Goal: Task Accomplishment & Management: Manage account settings

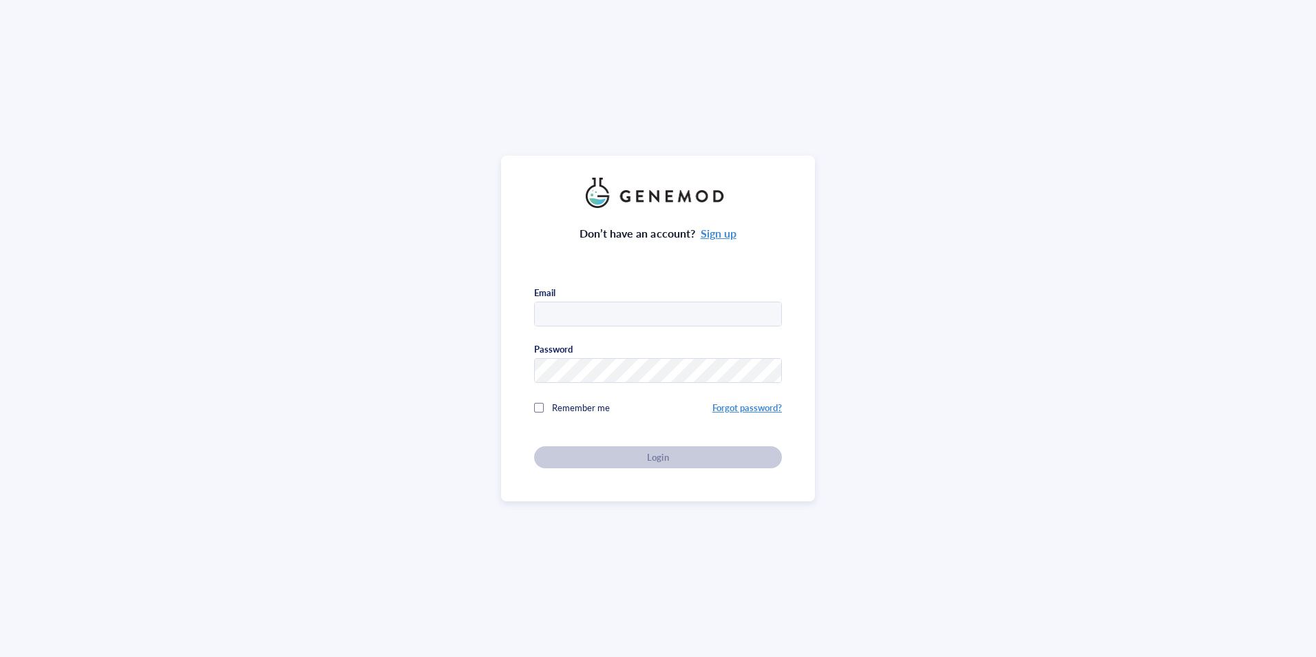
type input "[PERSON_NAME][DOMAIN_NAME][EMAIL_ADDRESS][PERSON_NAME][DOMAIN_NAME]"
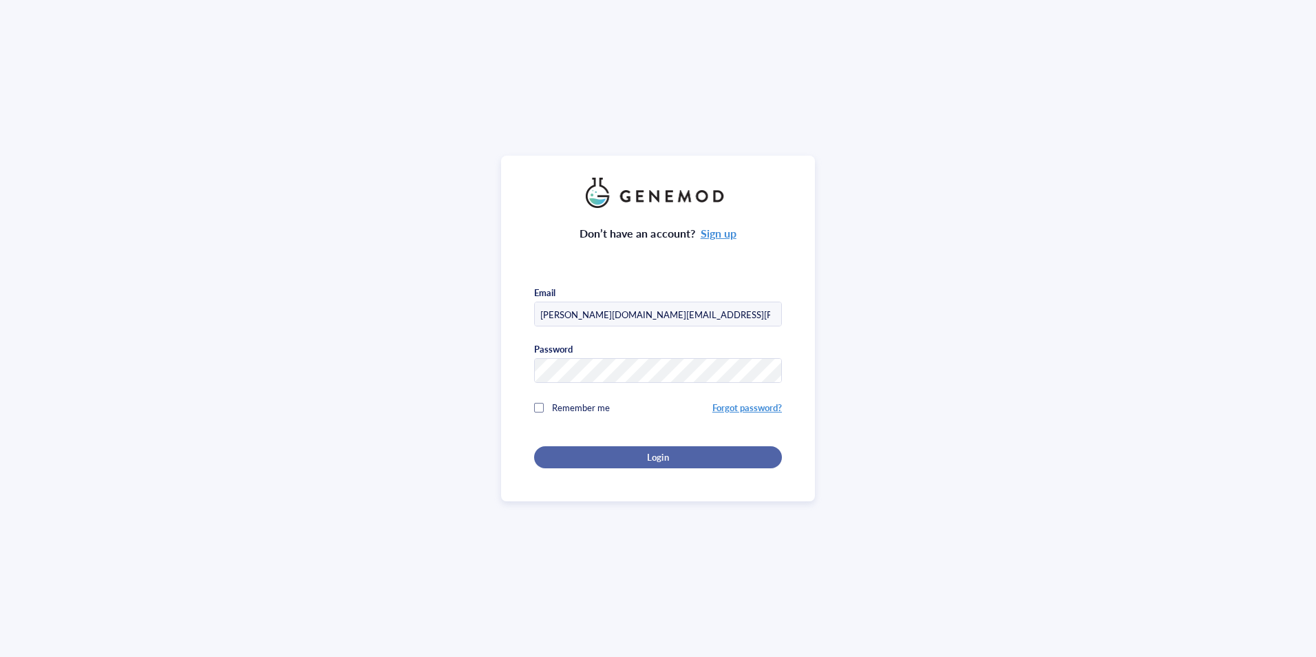
drag, startPoint x: 0, startPoint y: 0, endPoint x: 644, endPoint y: 457, distance: 790.0
click at [647, 457] on span "Login" at bounding box center [657, 457] width 21 height 12
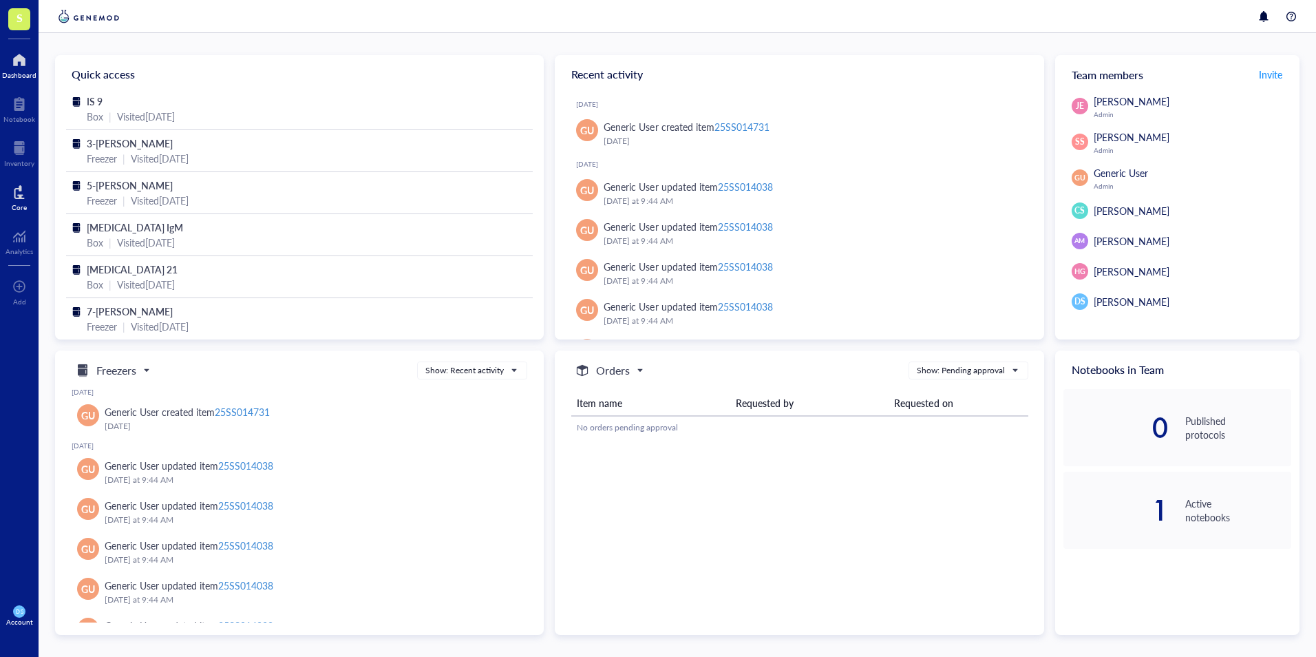
click at [17, 193] on div at bounding box center [19, 192] width 15 height 22
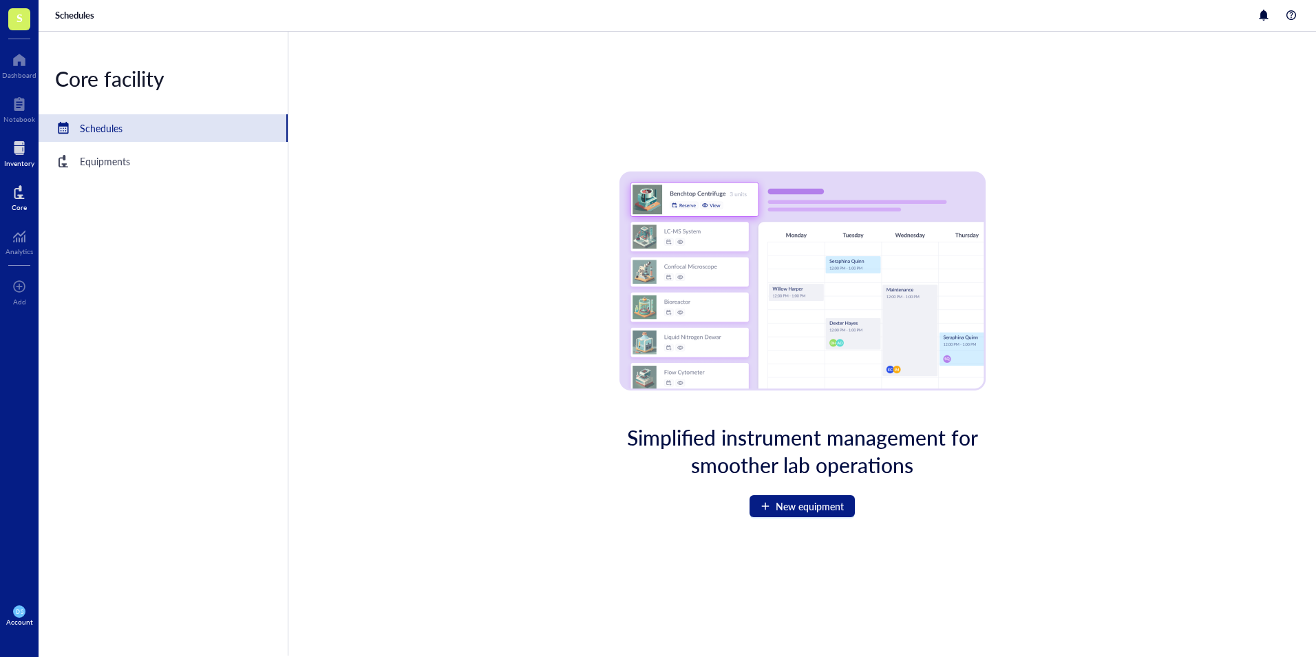
click at [14, 149] on div at bounding box center [19, 148] width 30 height 22
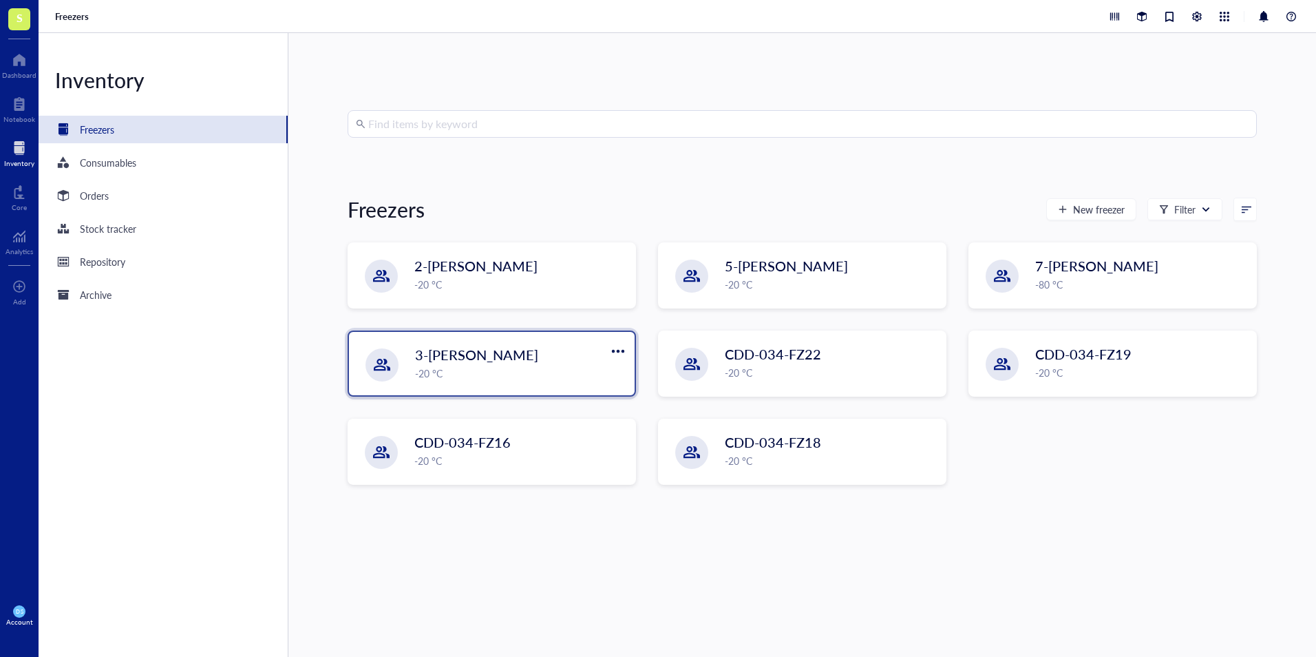
click at [498, 375] on div "-20 °C" at bounding box center [520, 373] width 211 height 15
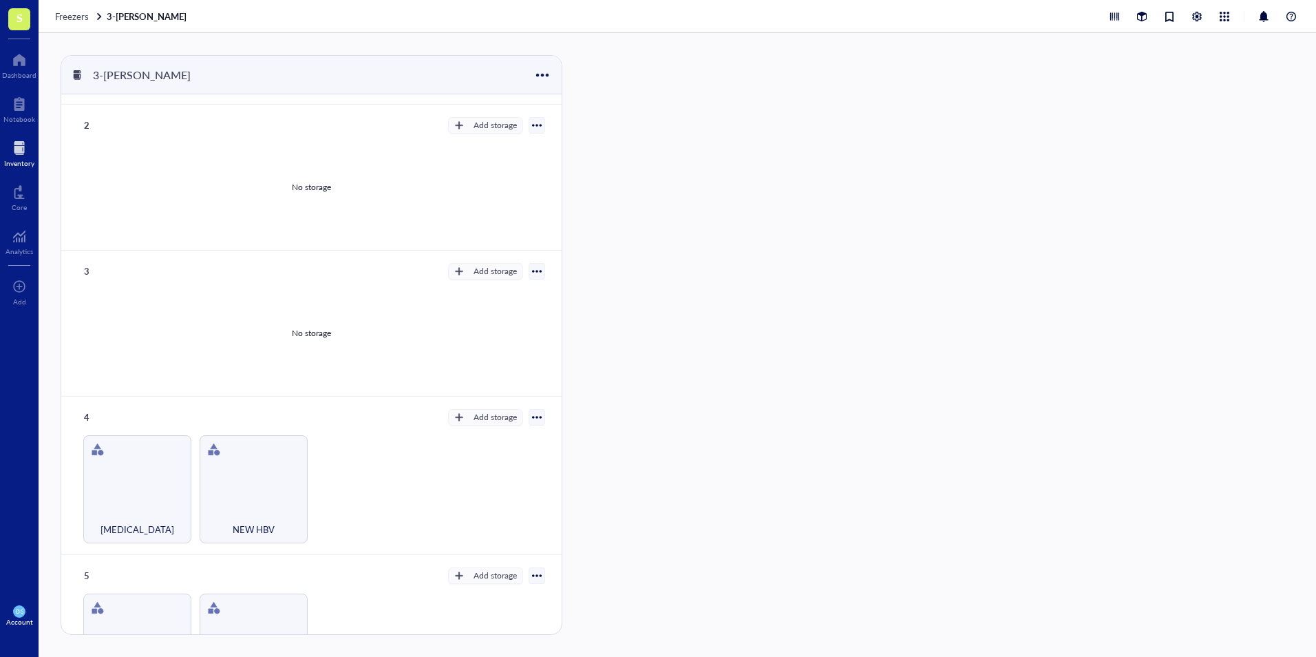
scroll to position [413, 0]
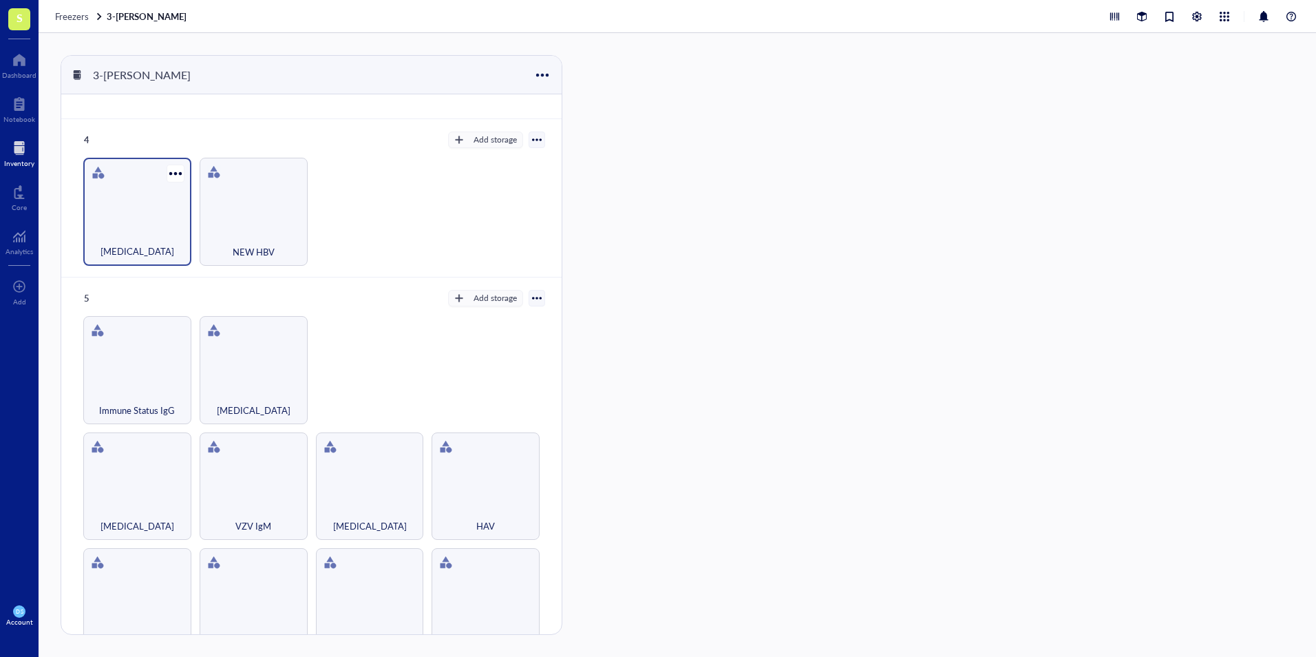
click at [133, 207] on div "Syphilis" at bounding box center [137, 212] width 108 height 108
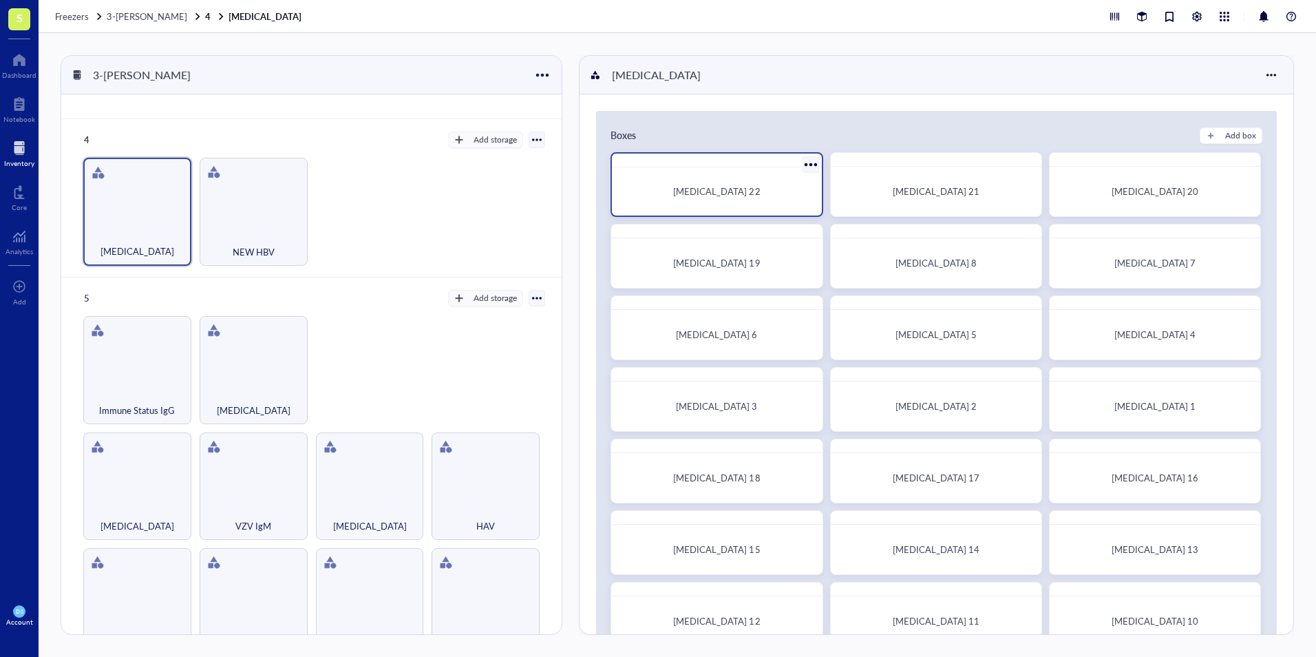
click at [714, 188] on span "Syphilis 22" at bounding box center [716, 191] width 87 height 13
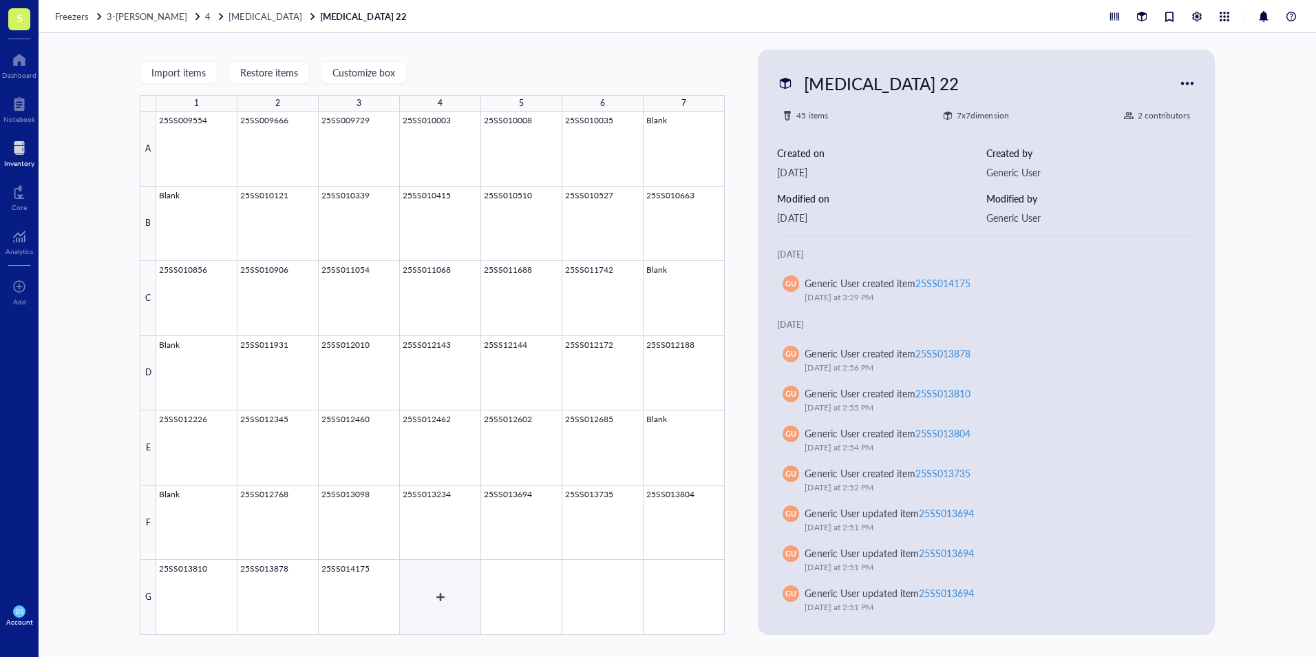
click at [437, 584] on div at bounding box center [440, 373] width 569 height 523
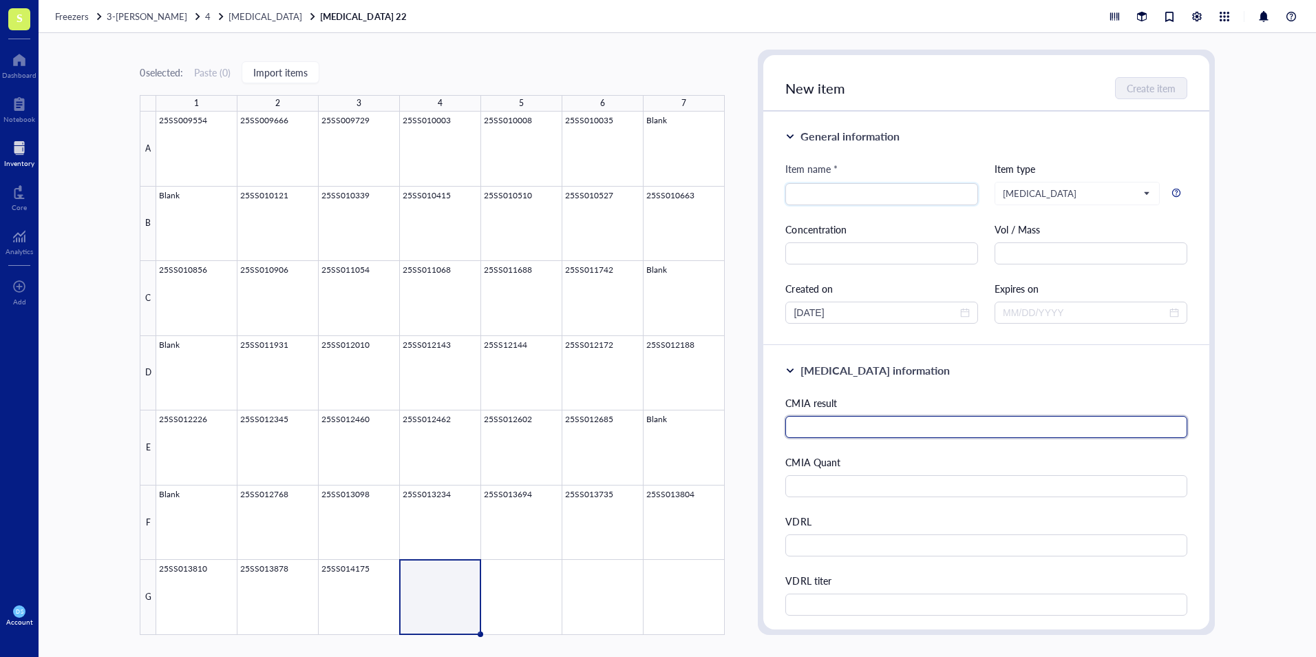
click at [841, 432] on input "text" at bounding box center [986, 427] width 401 height 22
drag, startPoint x: 846, startPoint y: 428, endPoint x: 873, endPoint y: 417, distance: 28.8
click at [846, 428] on input "text" at bounding box center [986, 427] width 401 height 22
type input "Reactive"
type input "q"
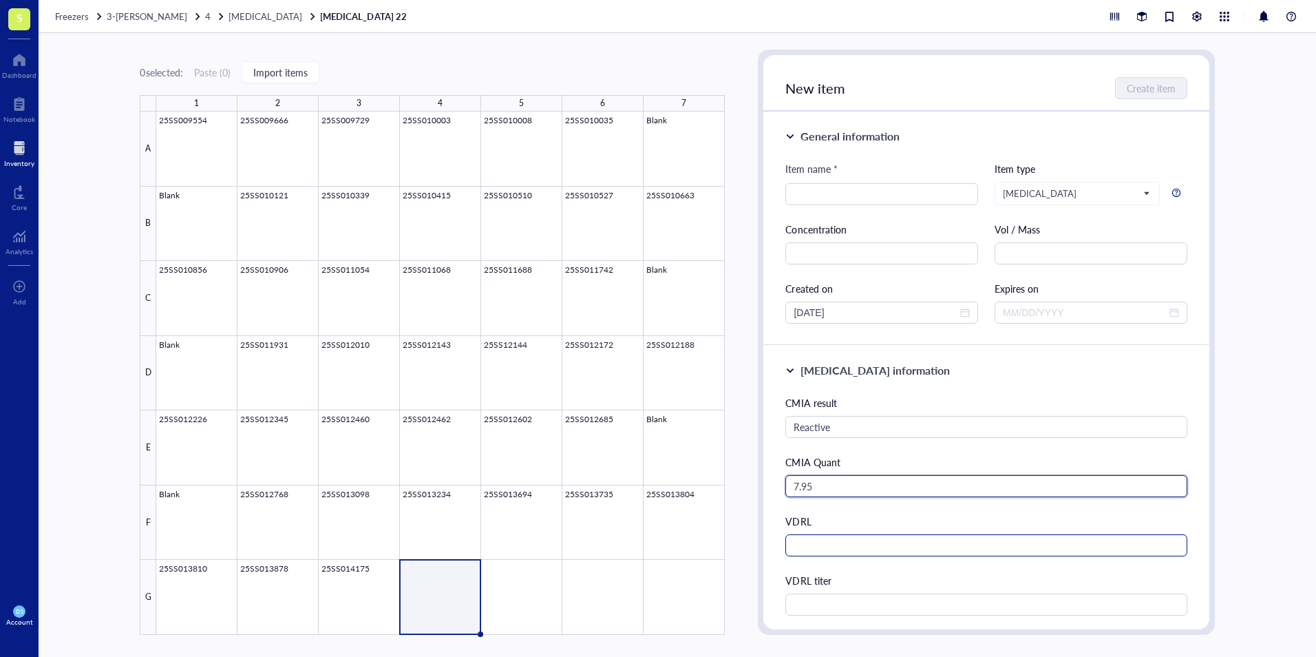
type input "7.95"
click at [812, 542] on input "text" at bounding box center [986, 545] width 401 height 22
type input "n"
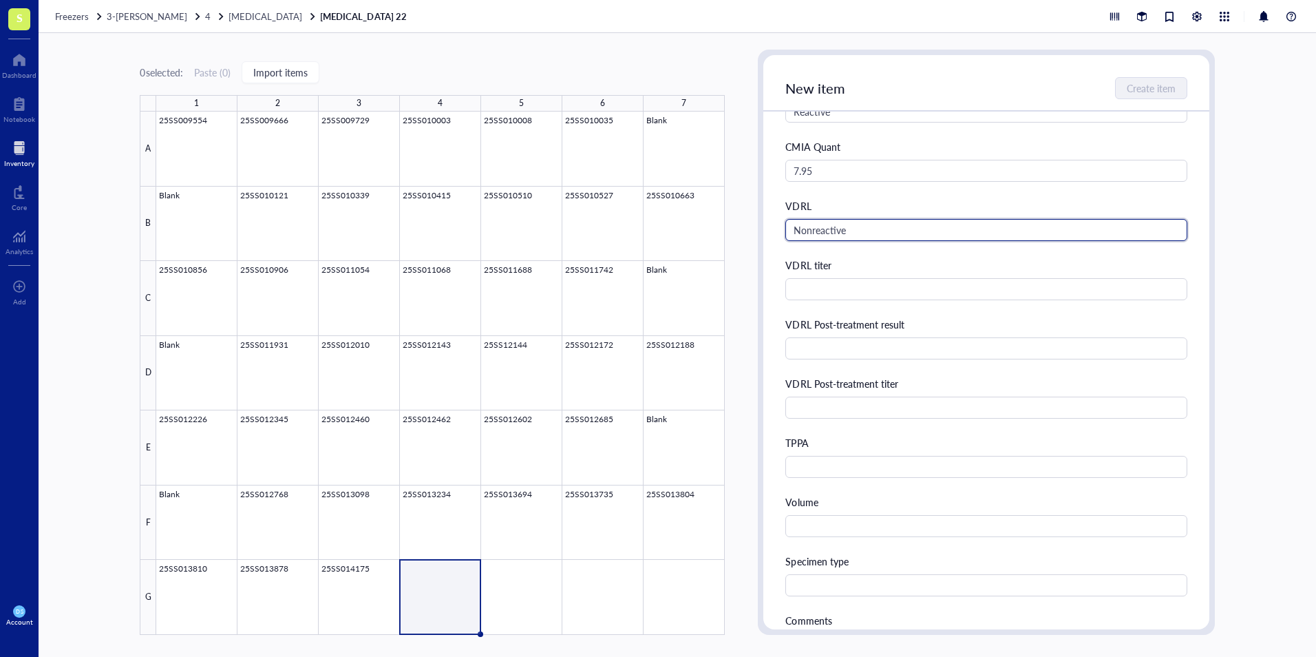
scroll to position [344, 0]
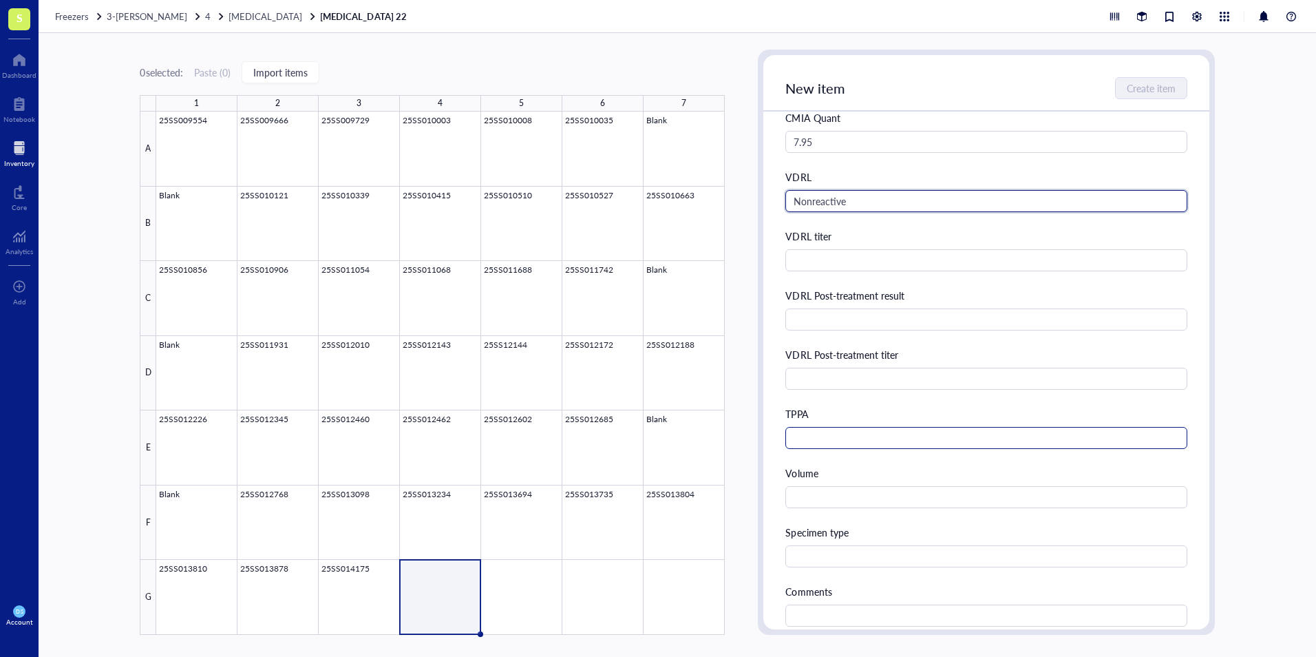
type input "Nonreactive"
click at [827, 437] on input "text" at bounding box center [986, 438] width 401 height 22
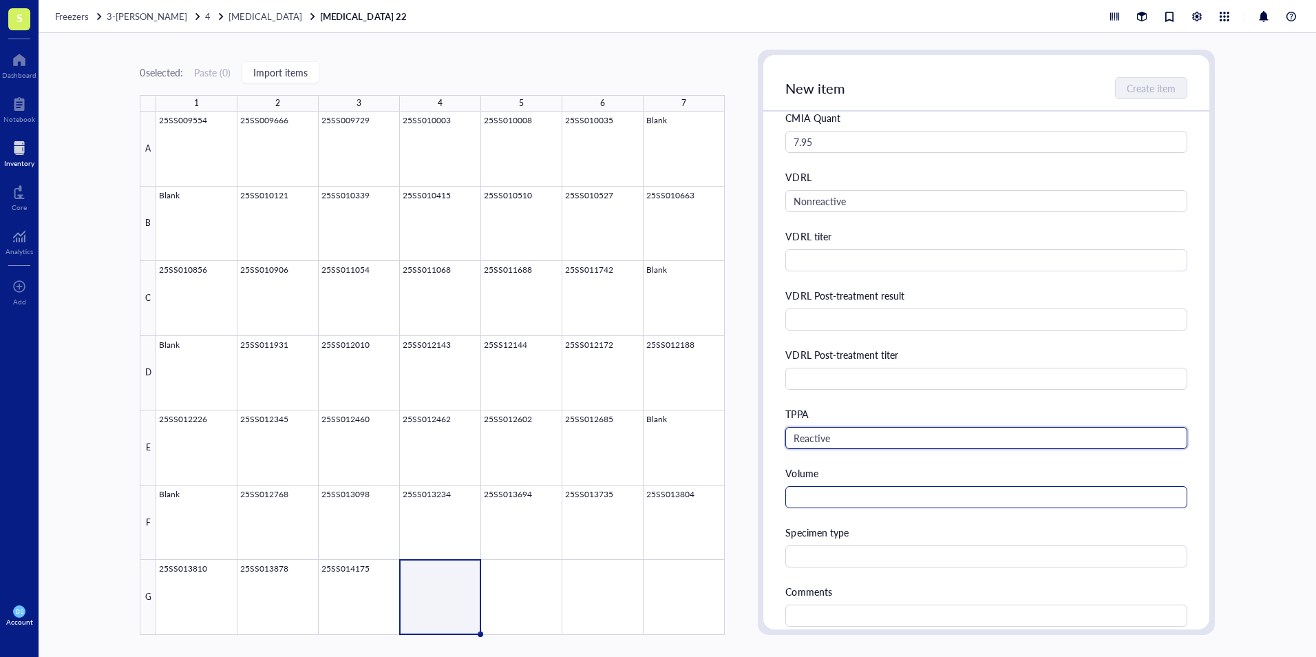
type input "Reactive"
click at [852, 501] on input "text" at bounding box center [986, 497] width 401 height 22
type input "2.0 mL"
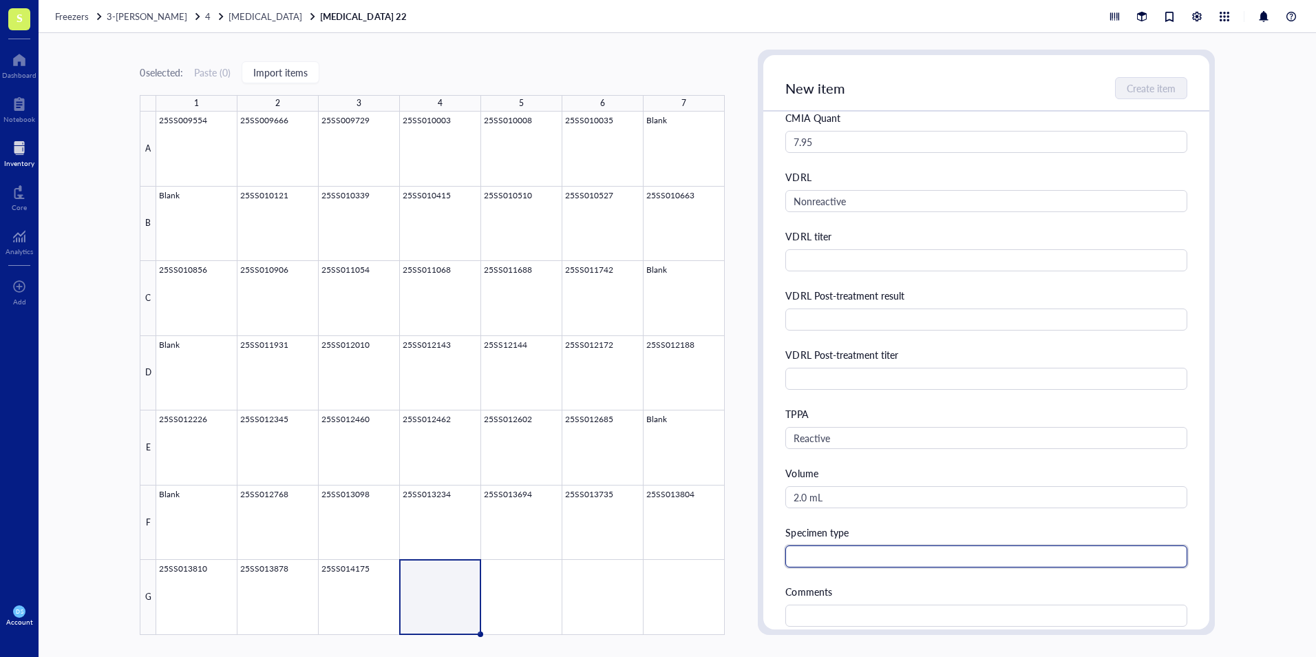
click at [861, 562] on input "text" at bounding box center [986, 556] width 401 height 22
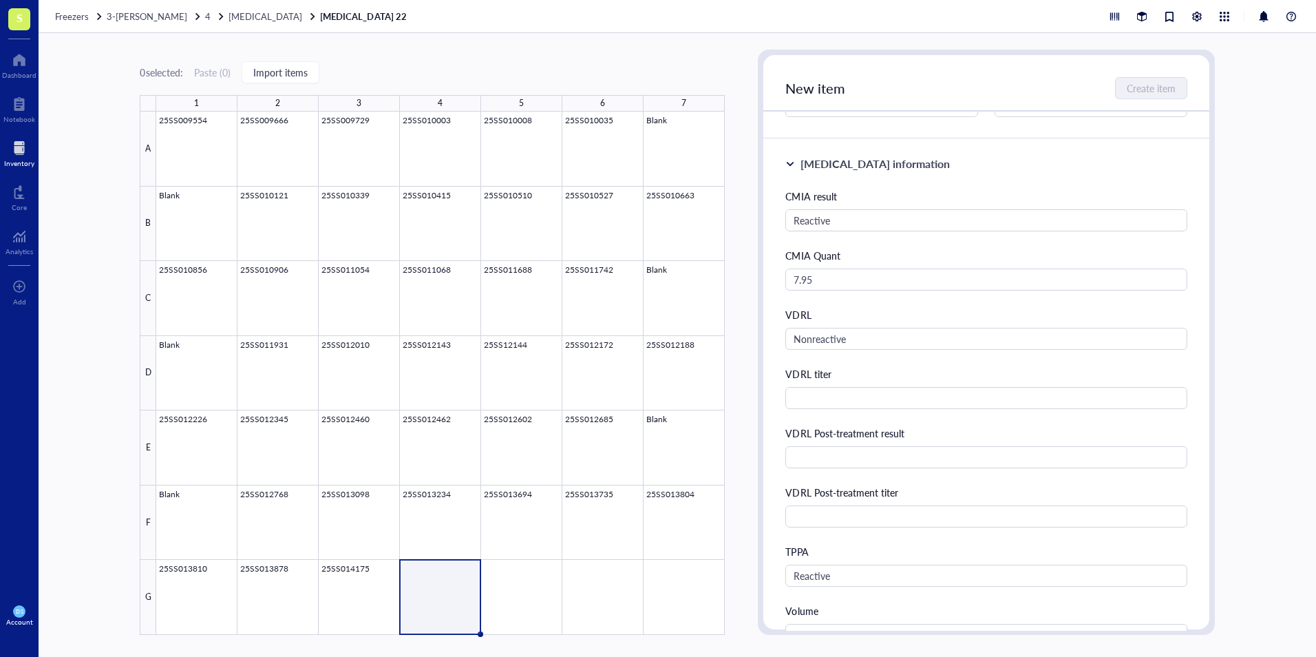
scroll to position [0, 0]
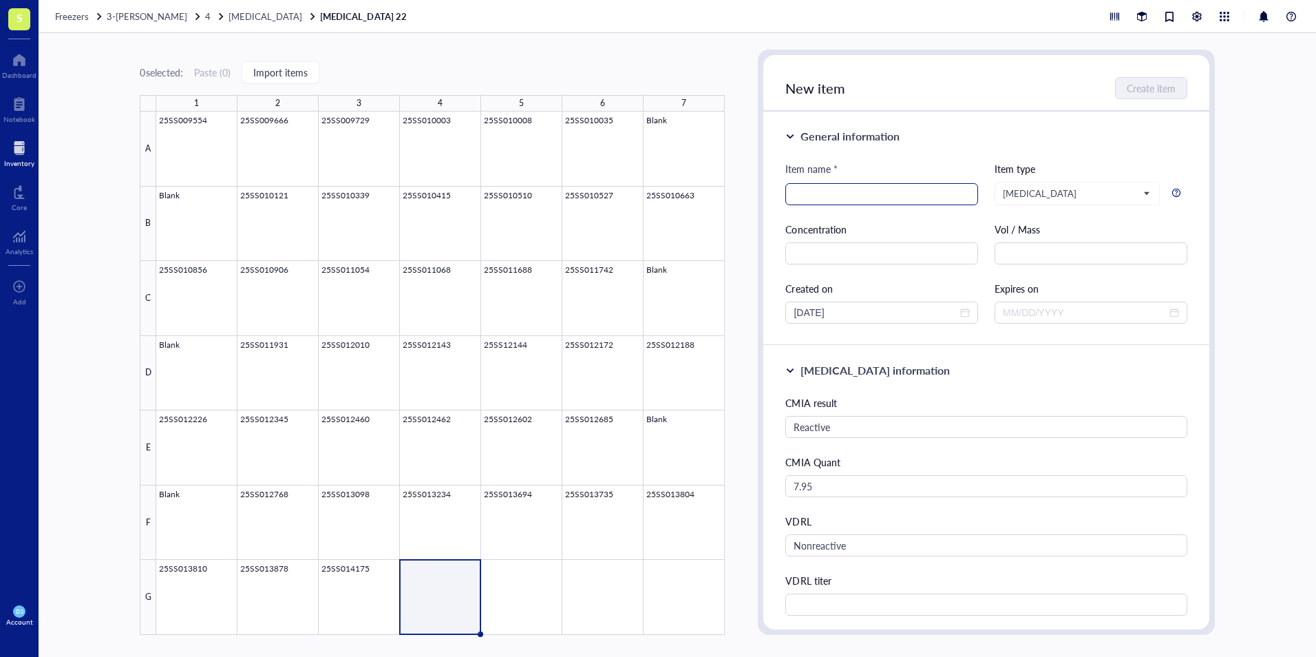
type input "Serum"
click at [844, 190] on input "search" at bounding box center [882, 194] width 176 height 21
type input "25SS014400"
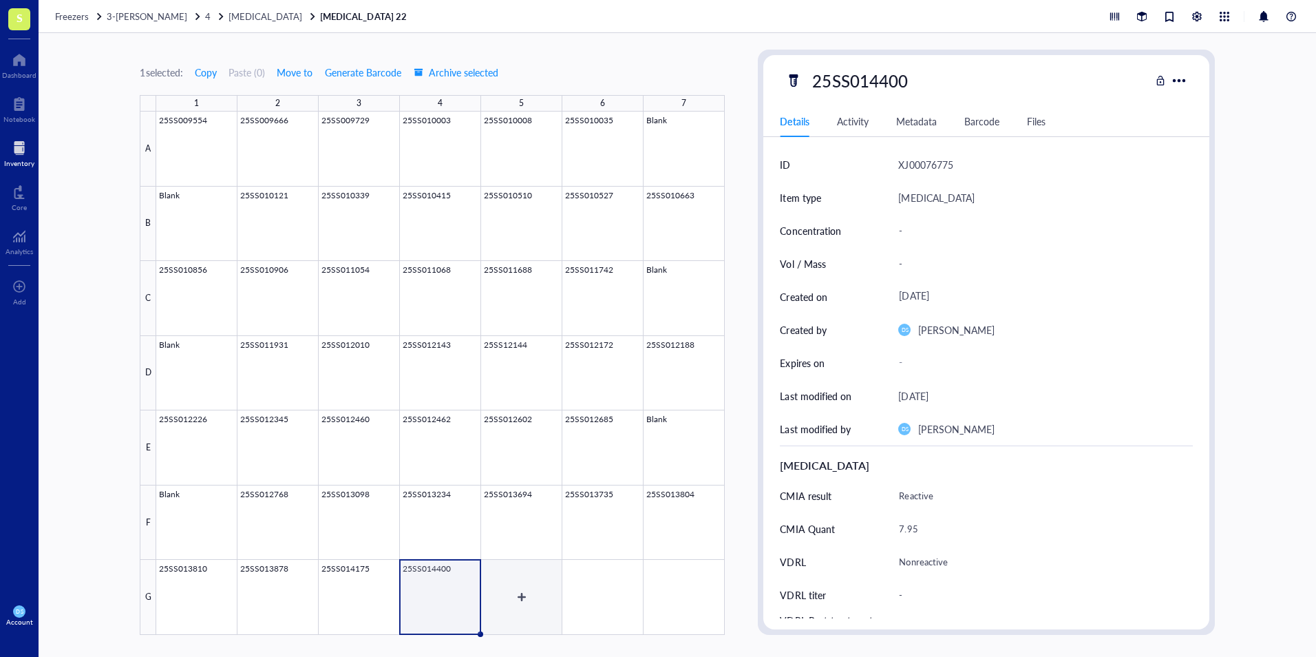
click at [523, 589] on div at bounding box center [440, 373] width 569 height 523
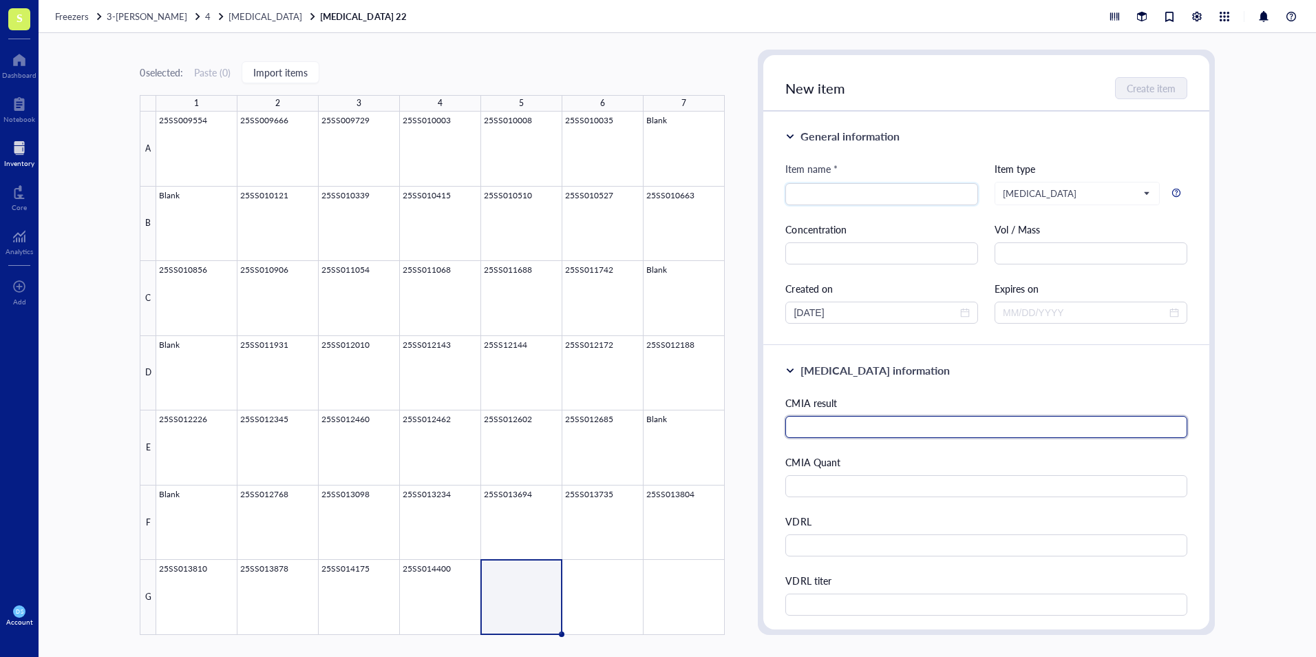
click at [840, 433] on input "text" at bounding box center [986, 427] width 401 height 22
click at [850, 193] on input "search" at bounding box center [882, 194] width 176 height 21
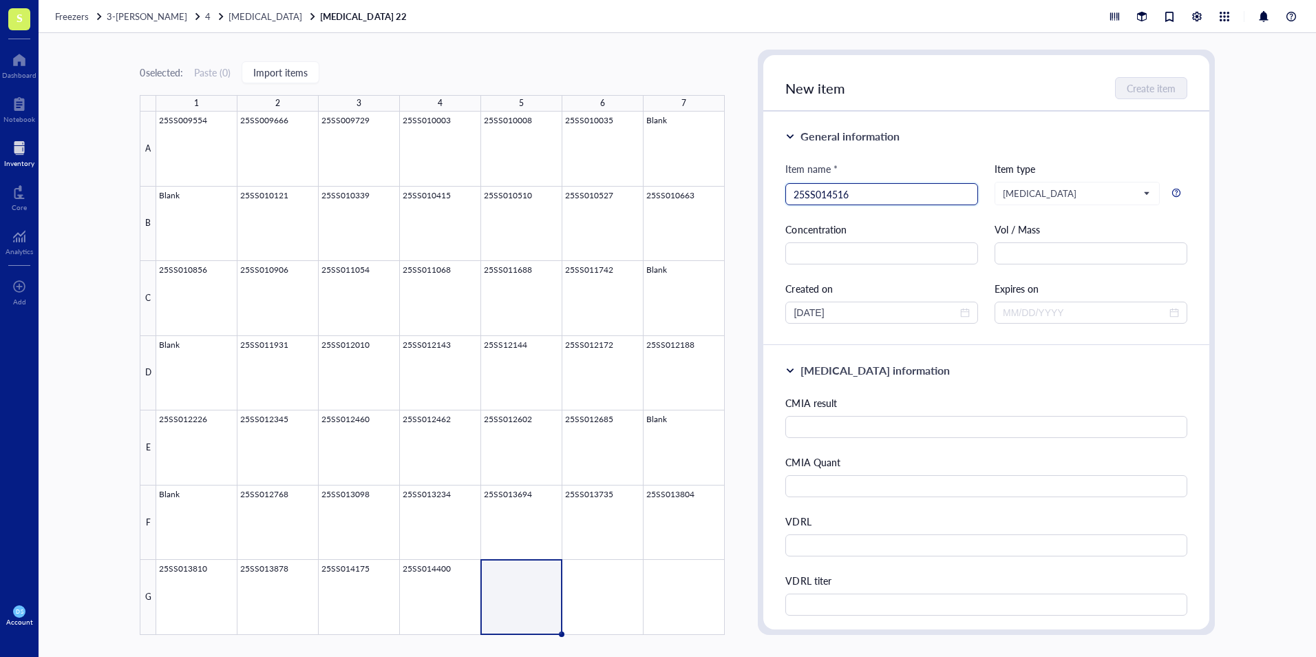
type input "25SS014516"
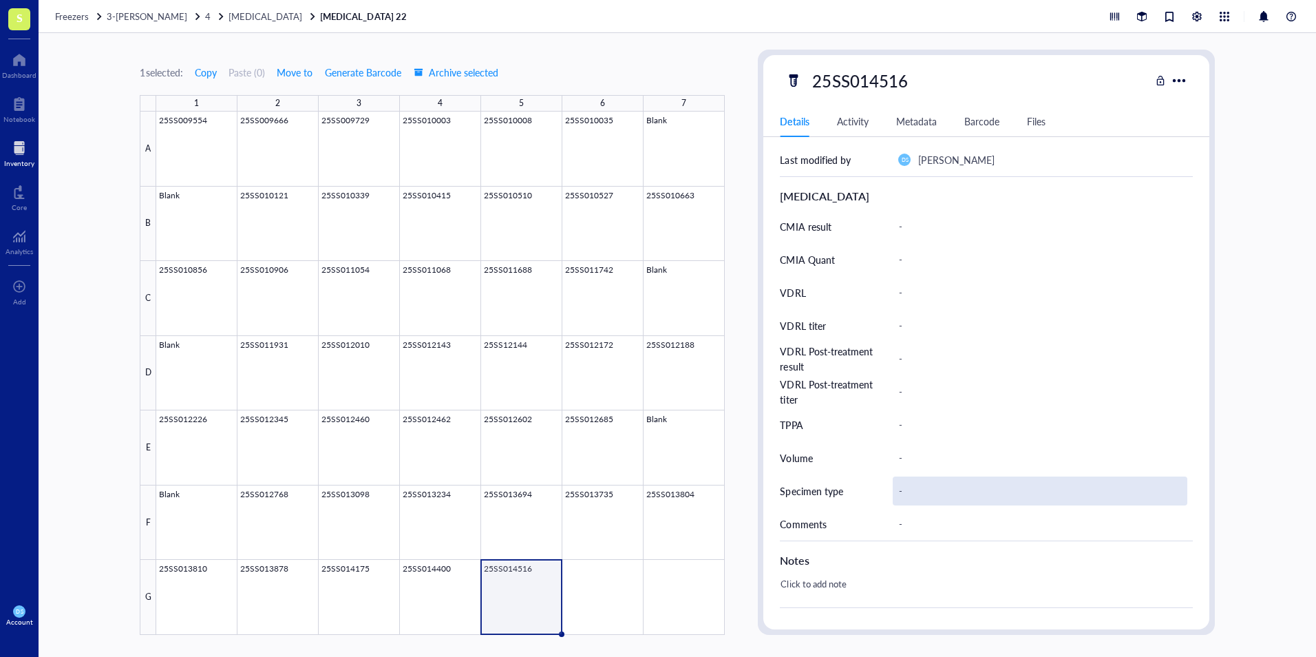
scroll to position [344, 0]
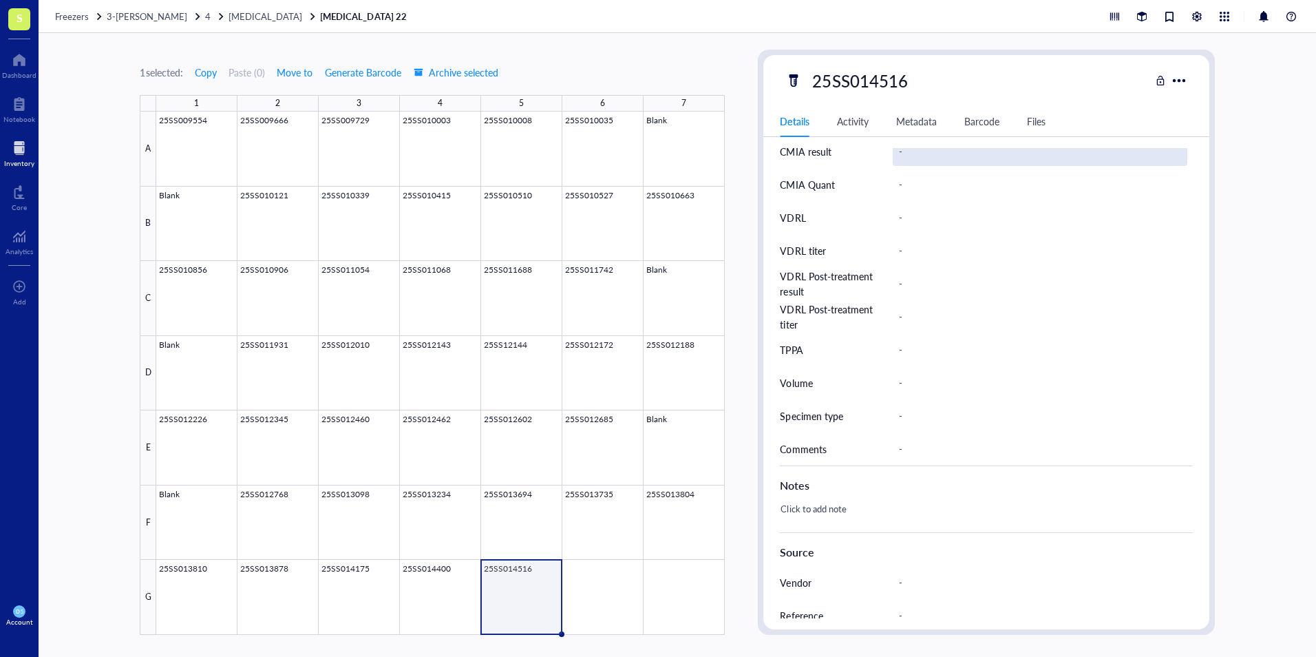
click at [922, 159] on div "-" at bounding box center [1040, 151] width 294 height 29
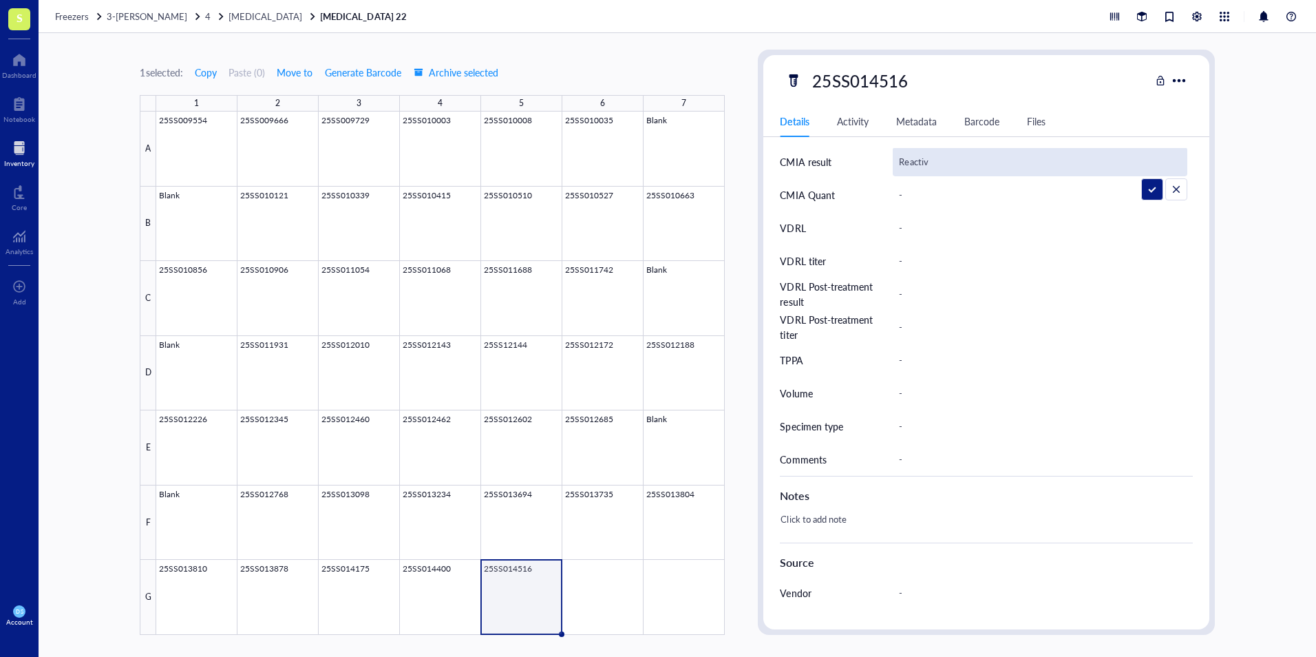
type input "Reactive"
click at [918, 200] on div "-" at bounding box center [1040, 194] width 294 height 29
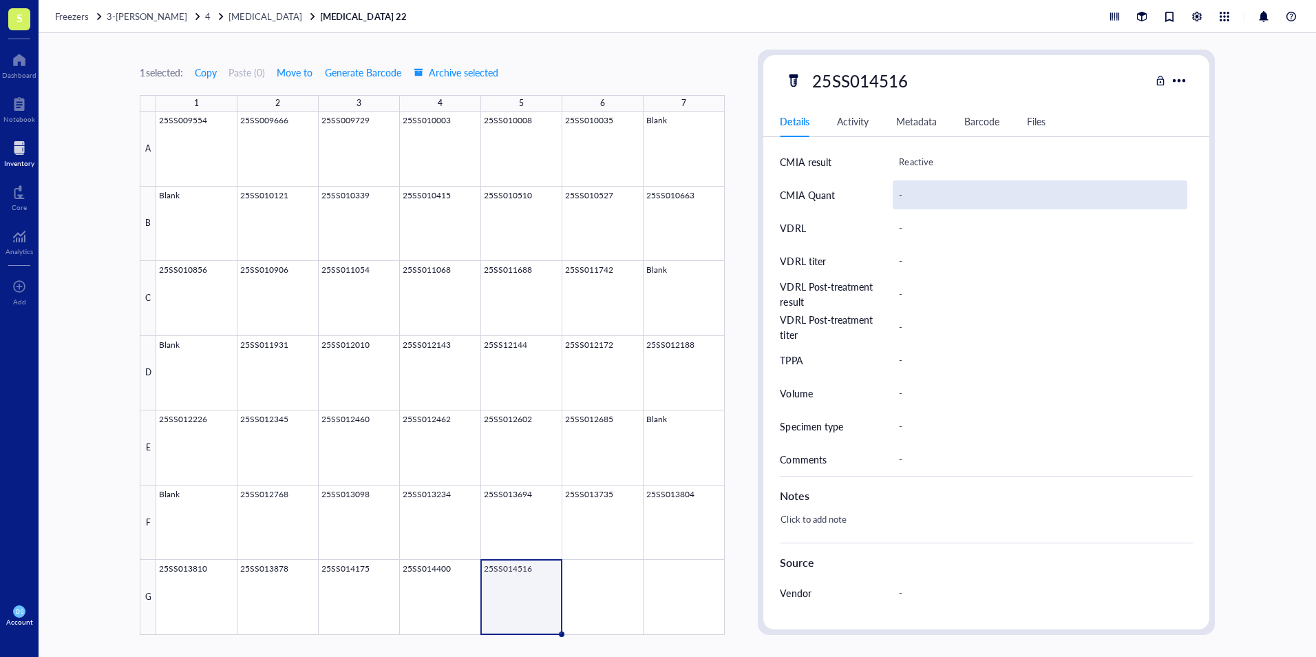
click at [916, 193] on div "-" at bounding box center [1040, 194] width 294 height 29
type input "4"
type input "16.45"
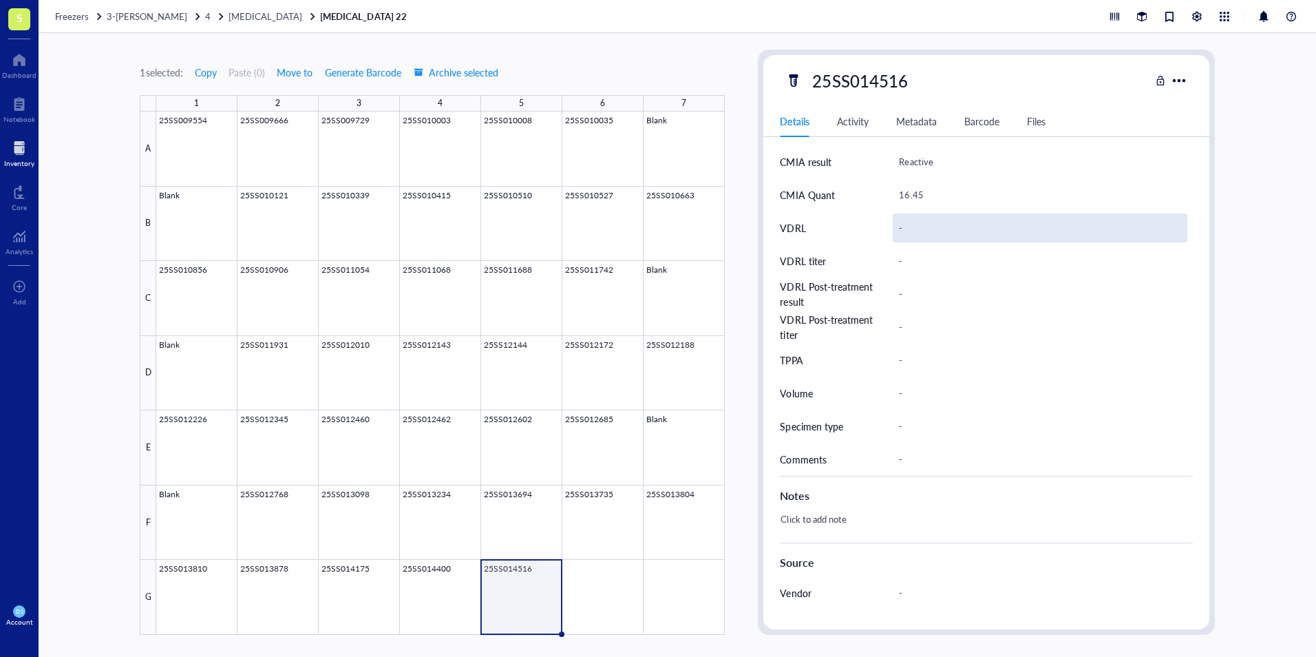
click at [912, 226] on div "-" at bounding box center [1040, 227] width 294 height 29
click at [903, 231] on div "-" at bounding box center [1040, 227] width 294 height 29
type input "Nonreactive"
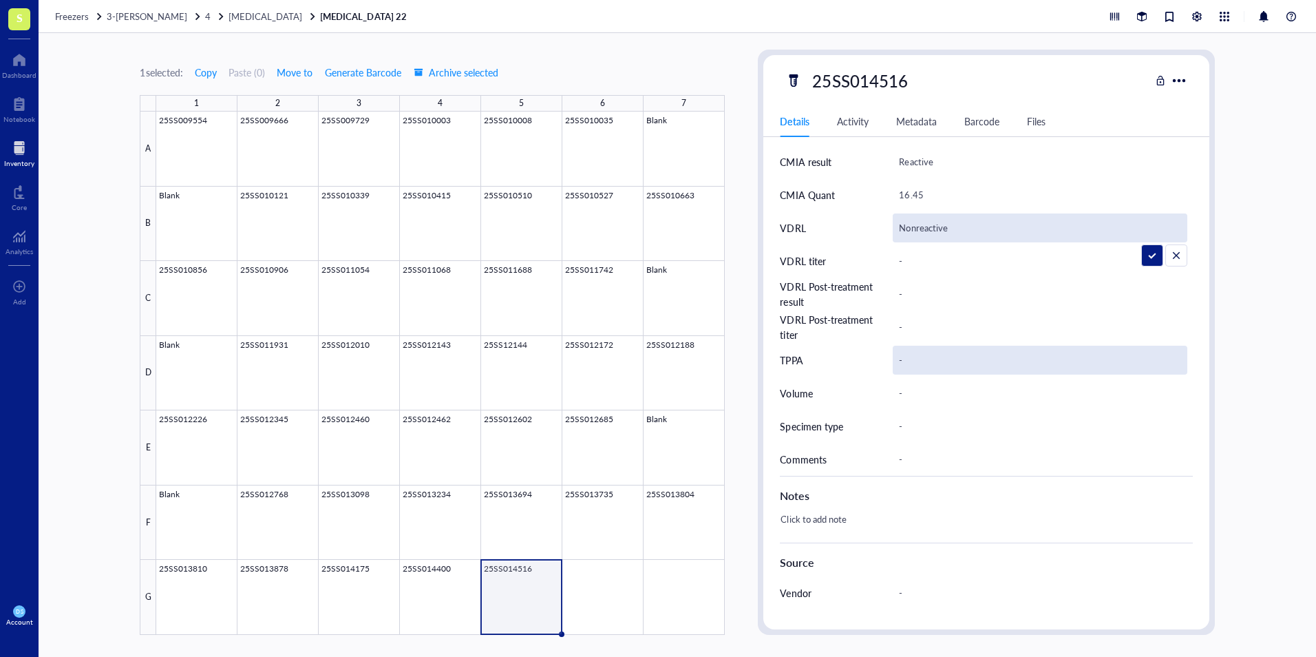
click at [900, 363] on div "-" at bounding box center [1040, 360] width 294 height 29
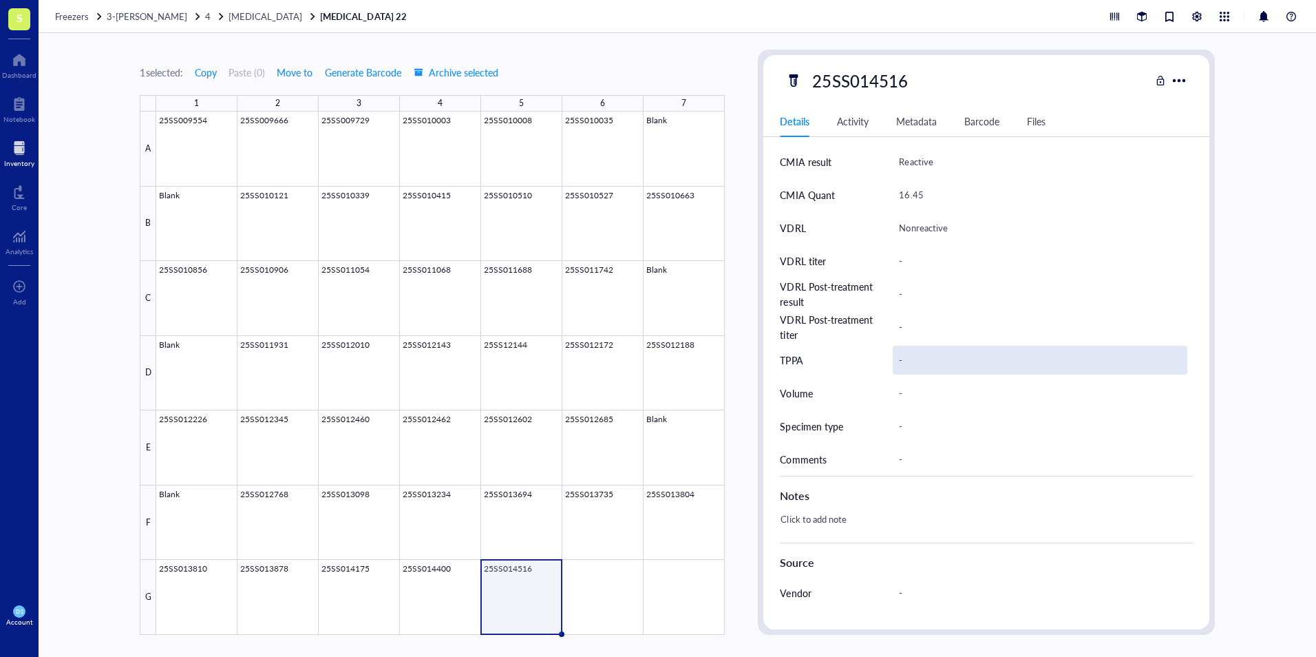
click at [906, 359] on div "-" at bounding box center [1040, 360] width 294 height 29
type input "Reactive"
click at [903, 397] on div "-" at bounding box center [1040, 393] width 294 height 29
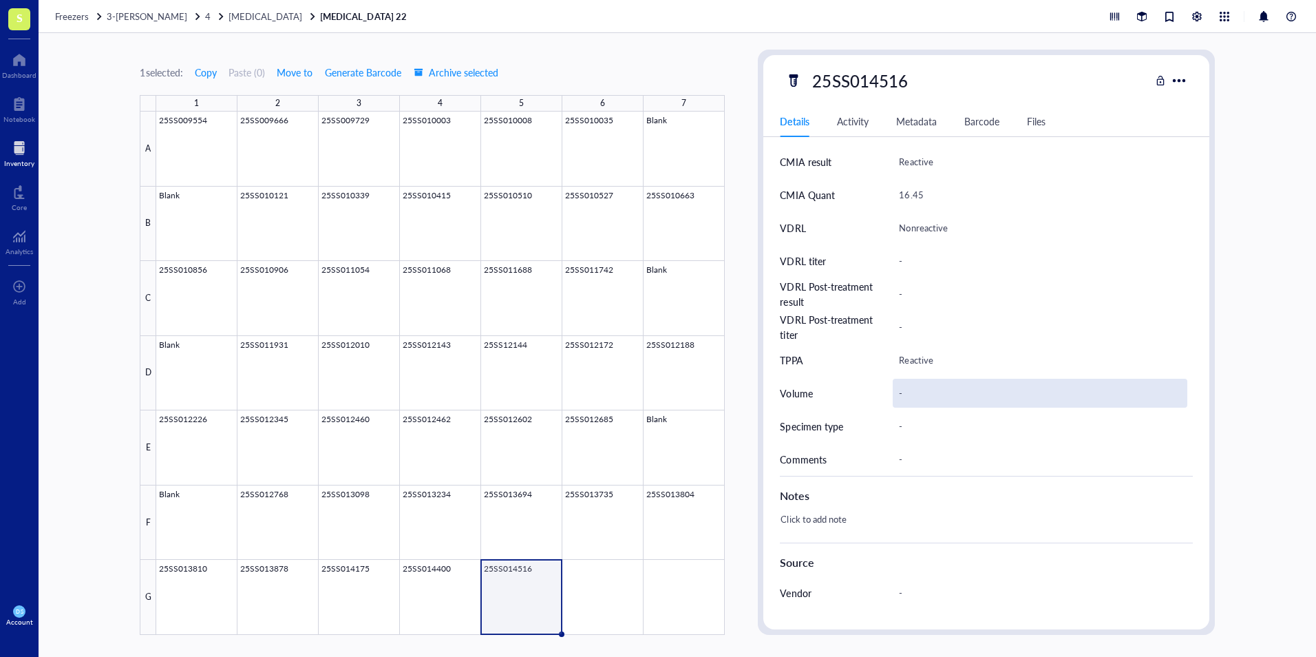
click at [905, 394] on div "-" at bounding box center [1040, 393] width 294 height 29
type input "3.0 mL"
click at [911, 422] on div "-" at bounding box center [1040, 426] width 294 height 29
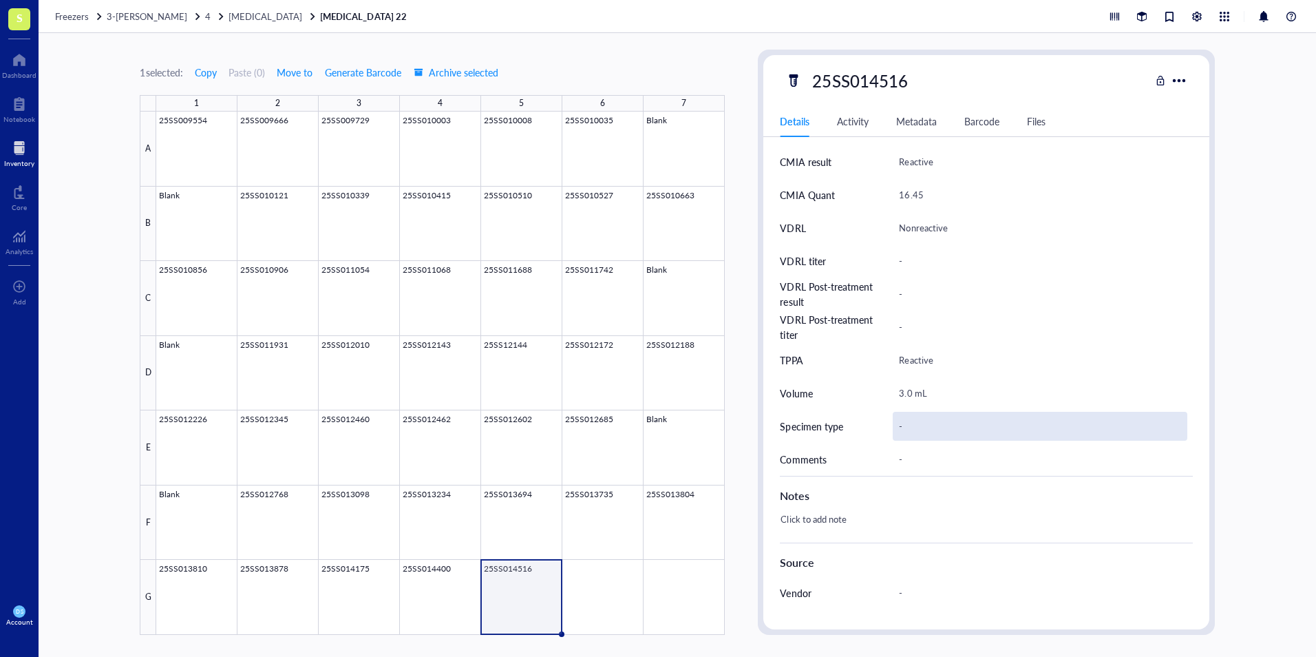
click at [911, 423] on div "-" at bounding box center [1040, 426] width 294 height 29
type input "Serum"
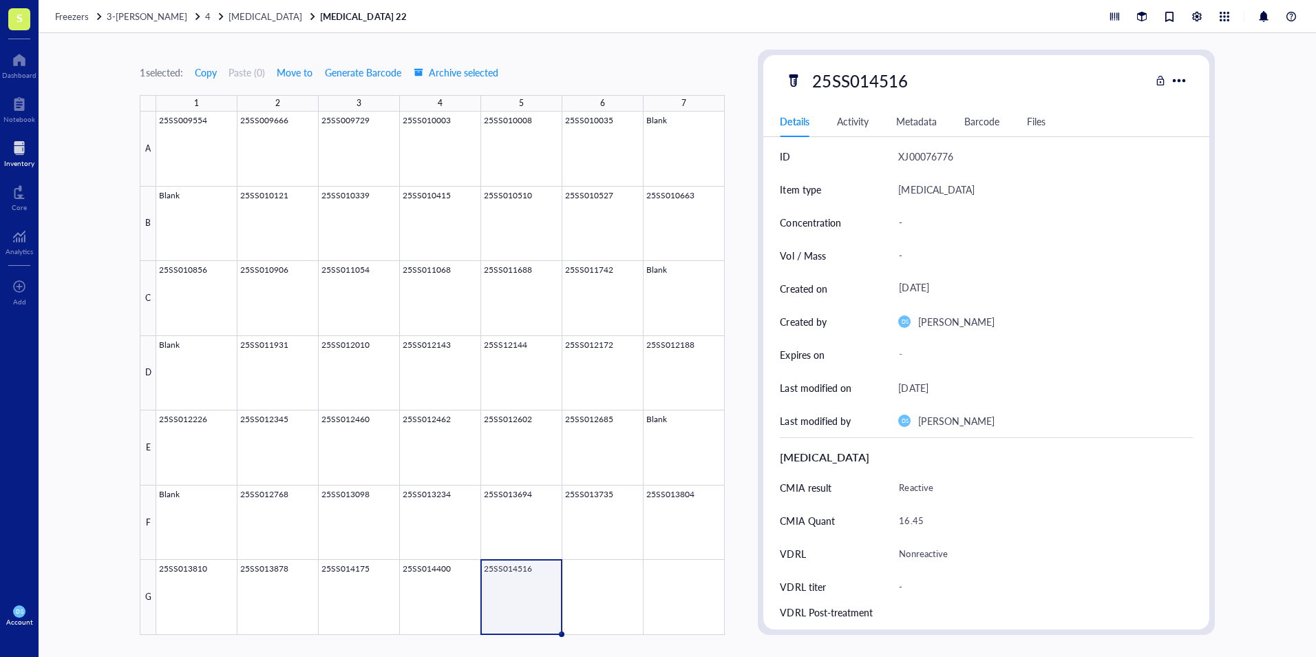
scroll to position [0, 0]
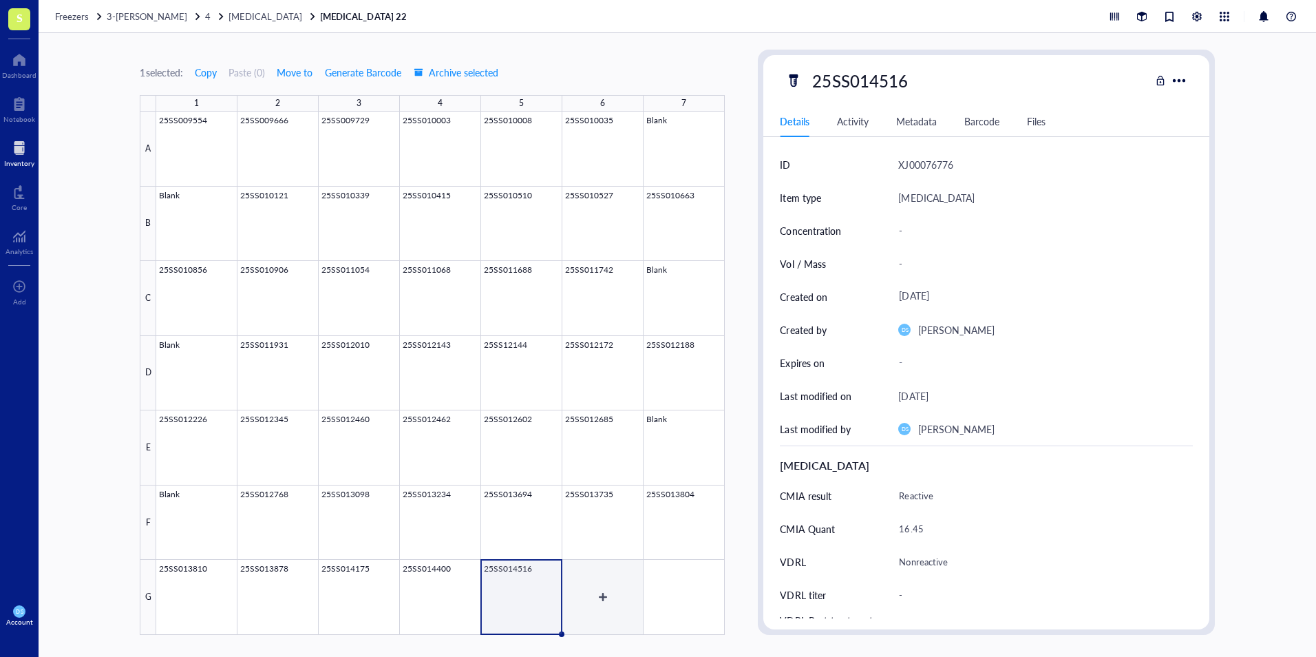
click at [596, 577] on div at bounding box center [440, 373] width 569 height 523
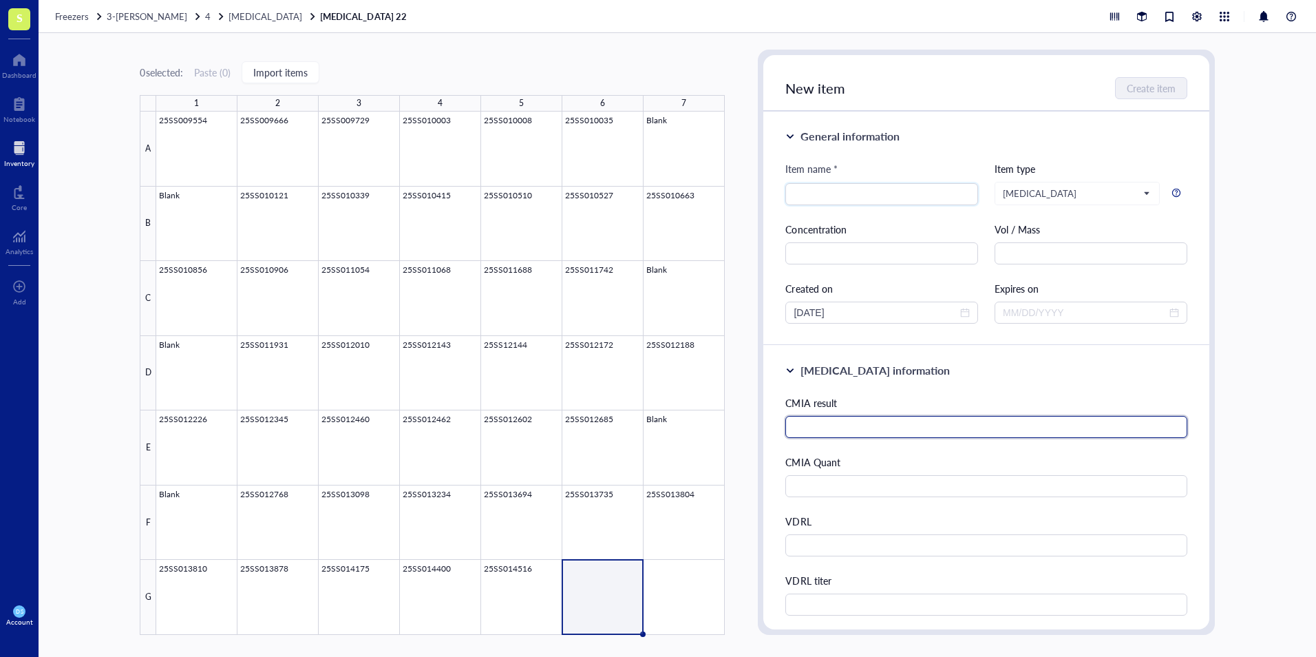
click at [847, 426] on input "text" at bounding box center [986, 427] width 401 height 22
click at [920, 432] on input "text" at bounding box center [986, 427] width 401 height 22
type input "Reactive"
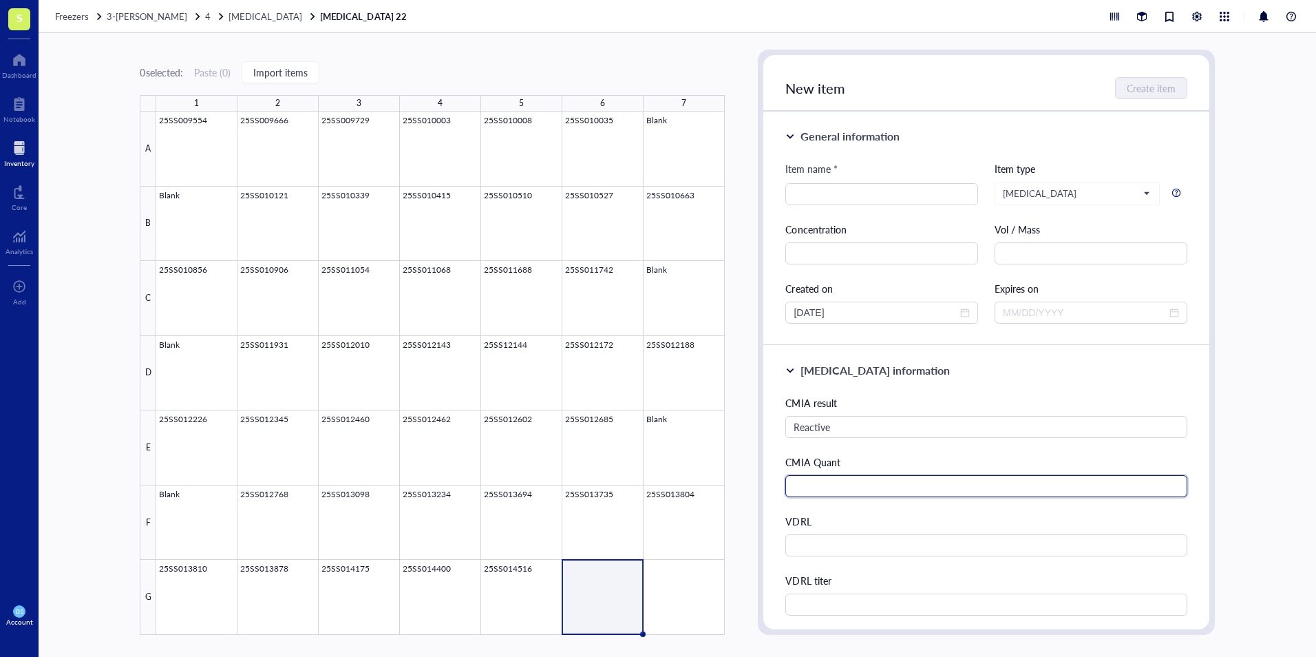
click at [894, 483] on input "text" at bounding box center [986, 486] width 401 height 22
type input "17.85"
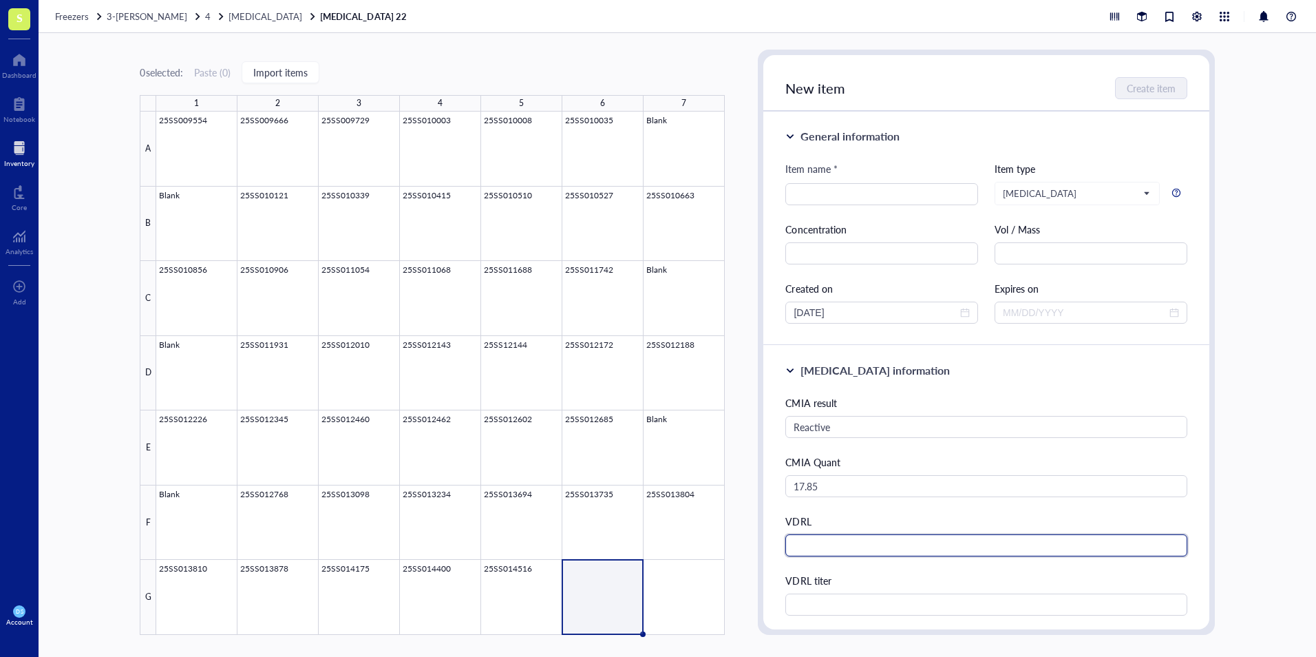
click at [819, 549] on input "text" at bounding box center [986, 545] width 401 height 22
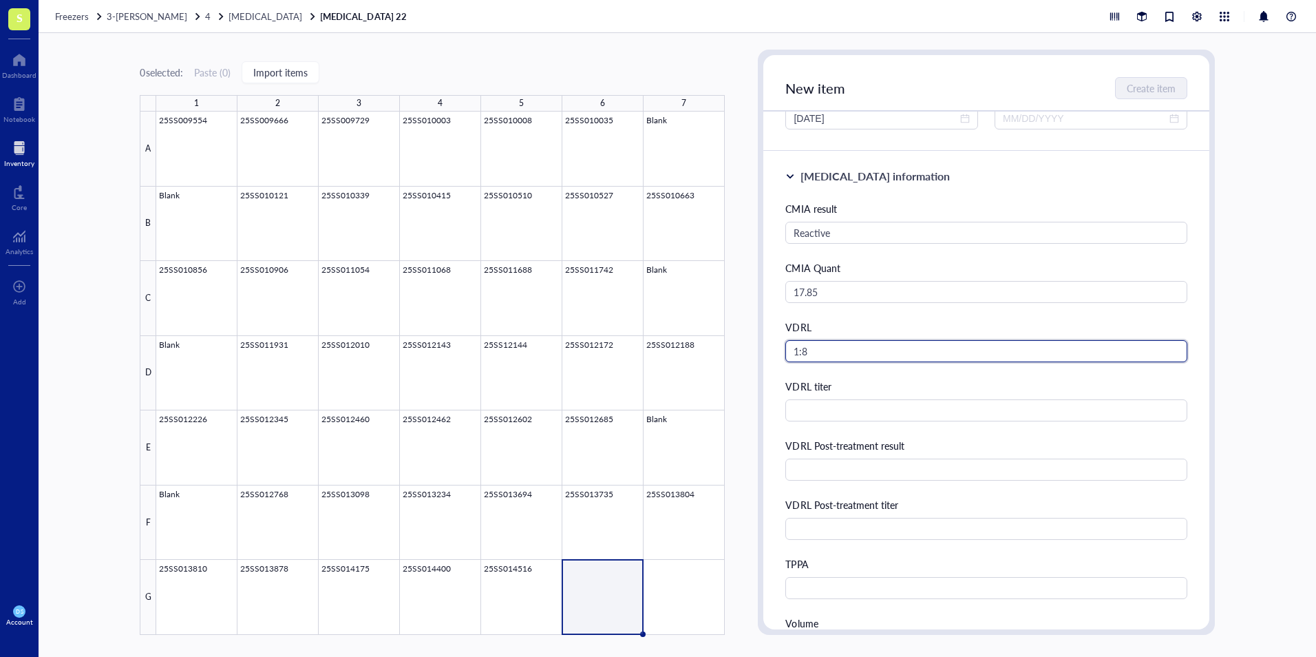
scroll to position [275, 0]
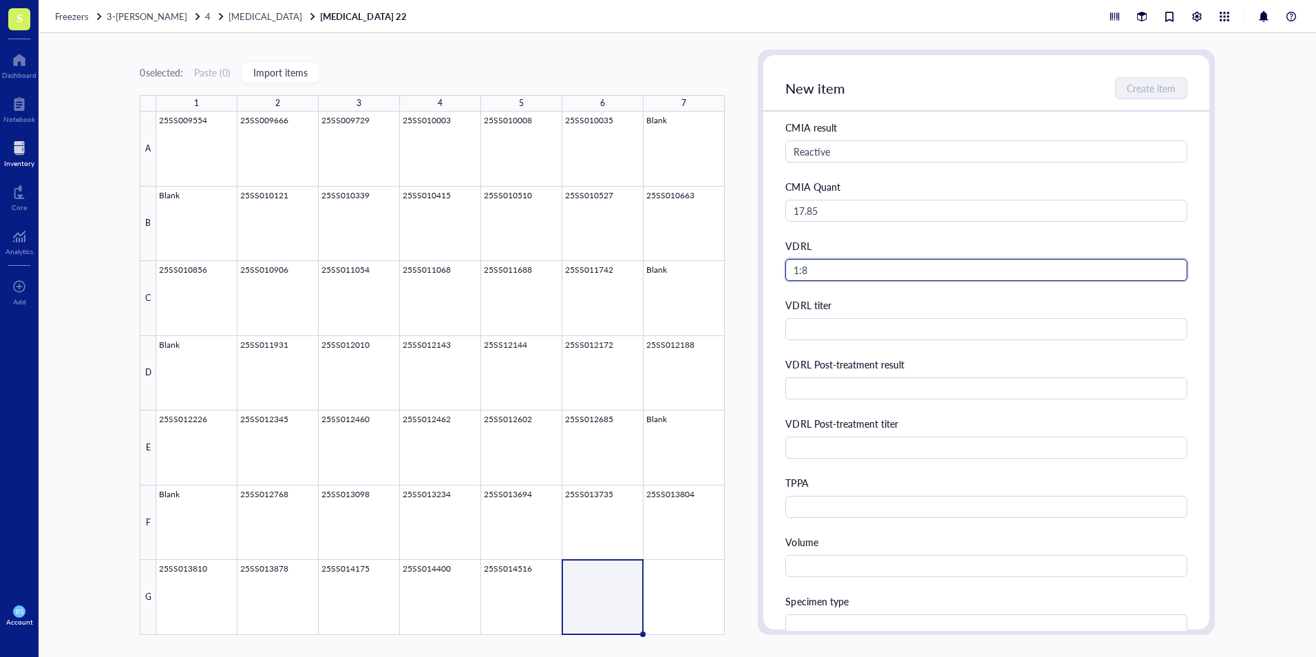
drag, startPoint x: 810, startPoint y: 269, endPoint x: 767, endPoint y: 270, distance: 43.4
click at [767, 270] on div "Syphilis information CMIA result Reactive CMIA Quant 17.85 VDRL 1:8 VDRL titer …" at bounding box center [985, 393] width 445 height 647
type input "Reactive"
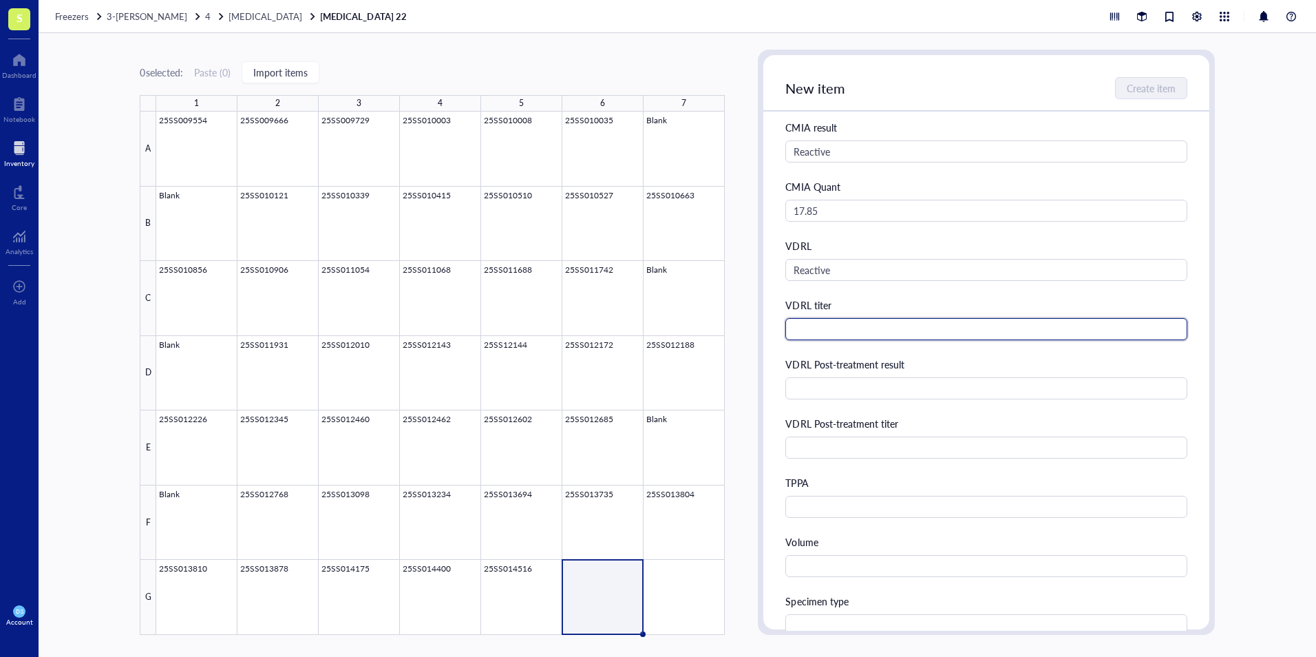
click at [804, 331] on input "text" at bounding box center [986, 329] width 401 height 22
type input "1:8"
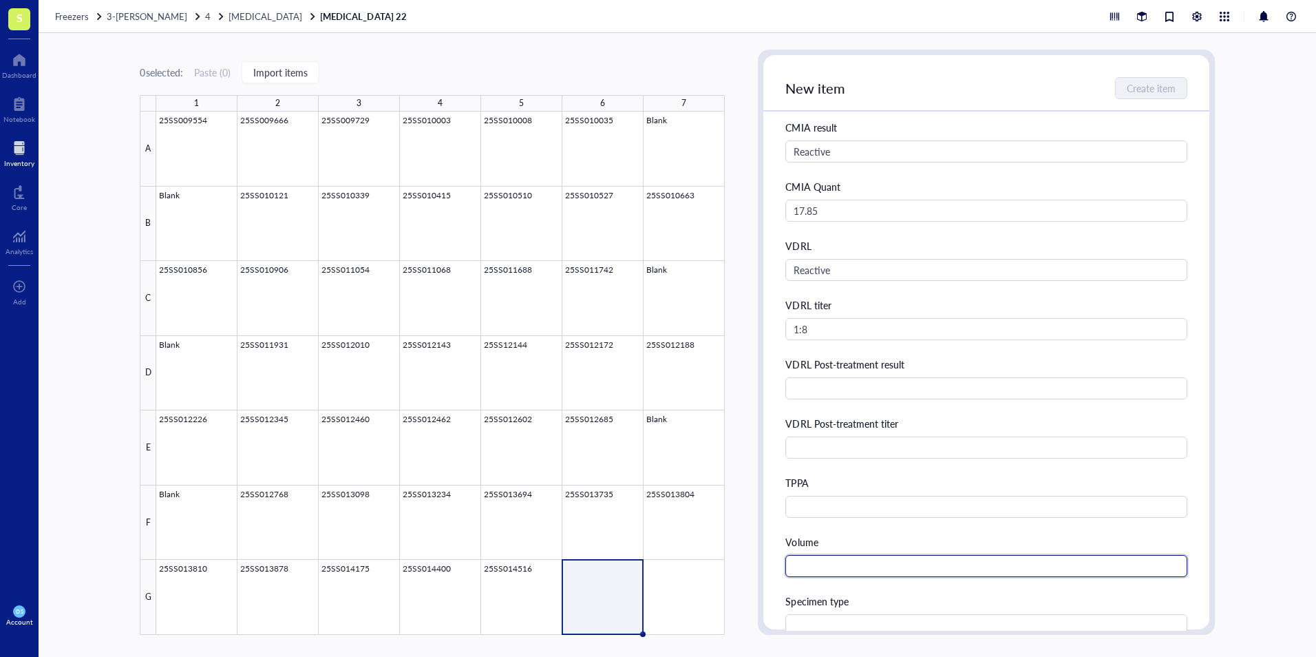
click at [833, 565] on input "text" at bounding box center [986, 566] width 401 height 22
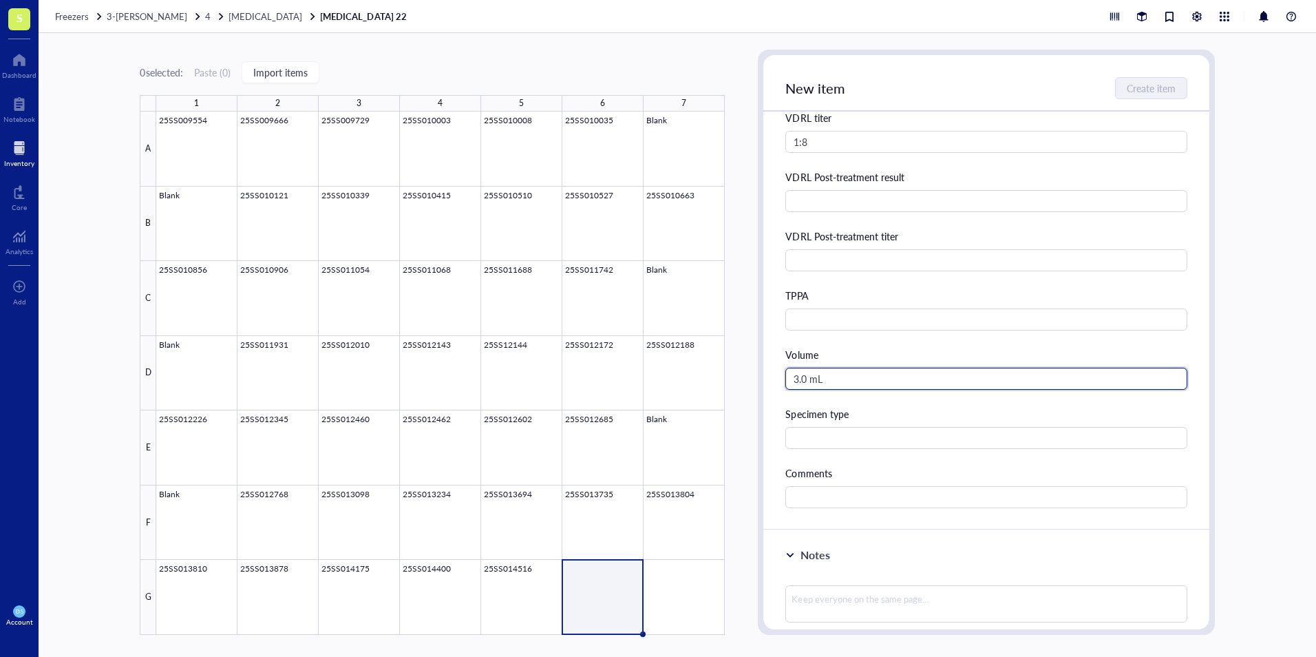
scroll to position [482, 0]
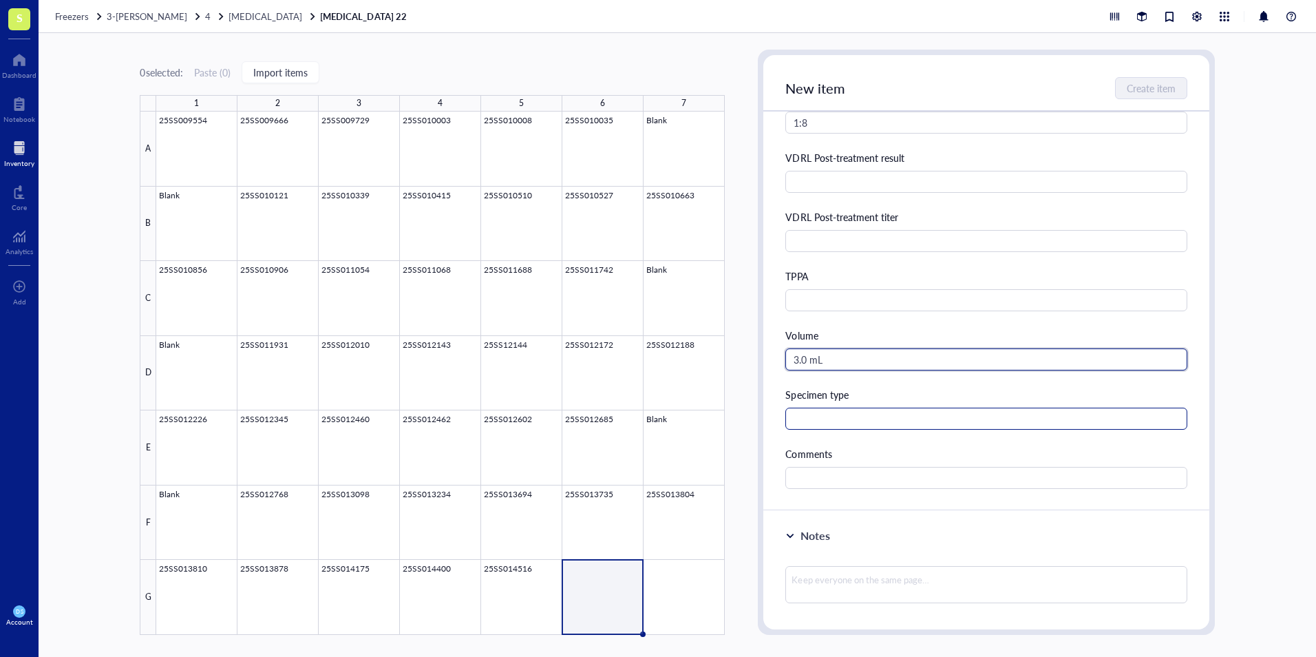
type input "3.0 mL"
click at [845, 419] on input "text" at bounding box center [986, 419] width 401 height 22
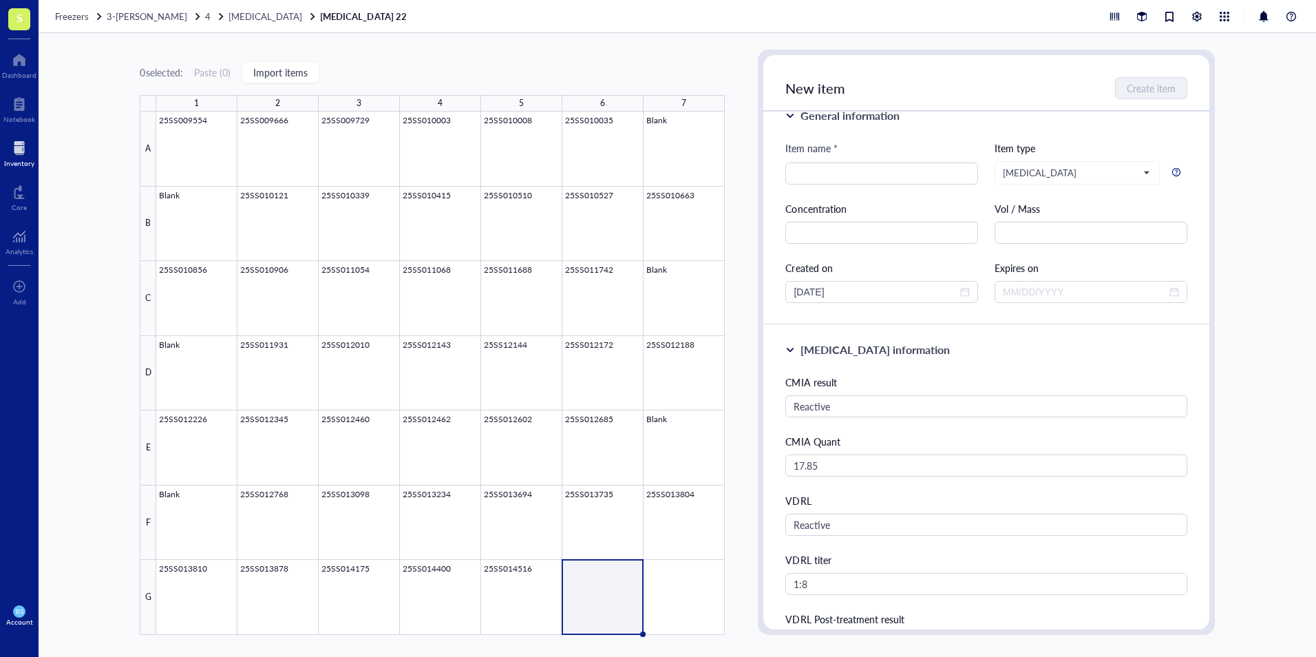
scroll to position [0, 0]
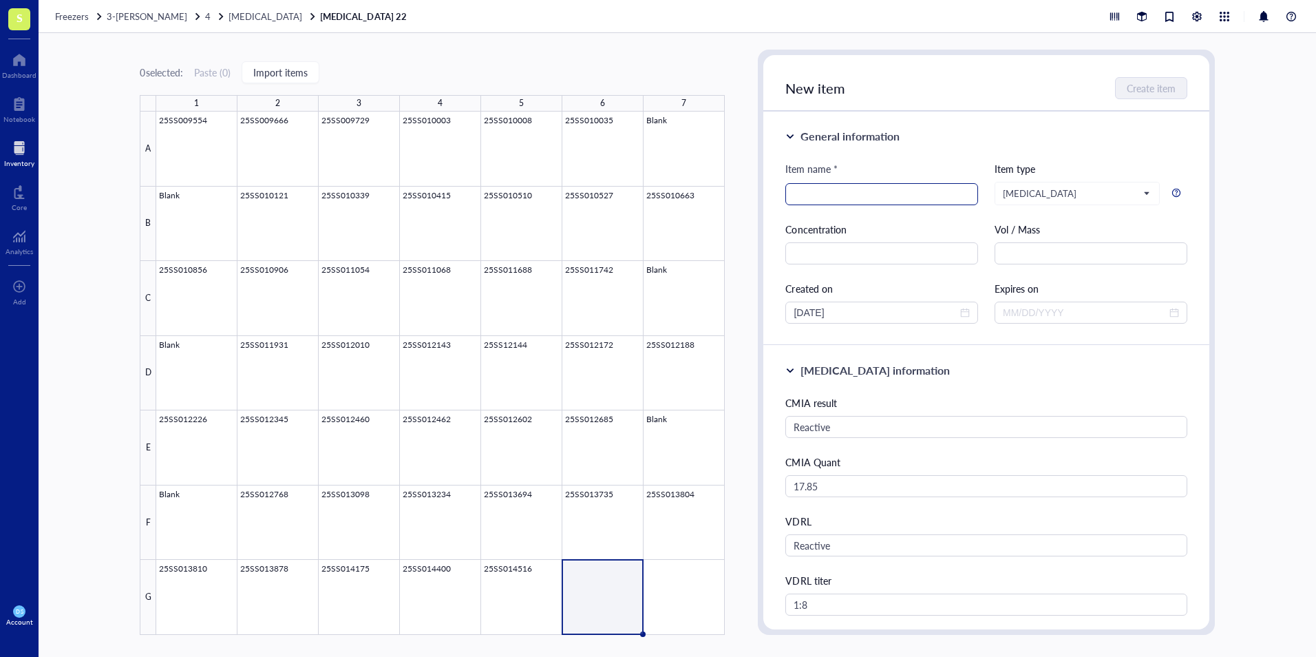
type input "Serum"
click at [825, 194] on input "search" at bounding box center [882, 194] width 176 height 21
type input "25SS01452225SS014522"
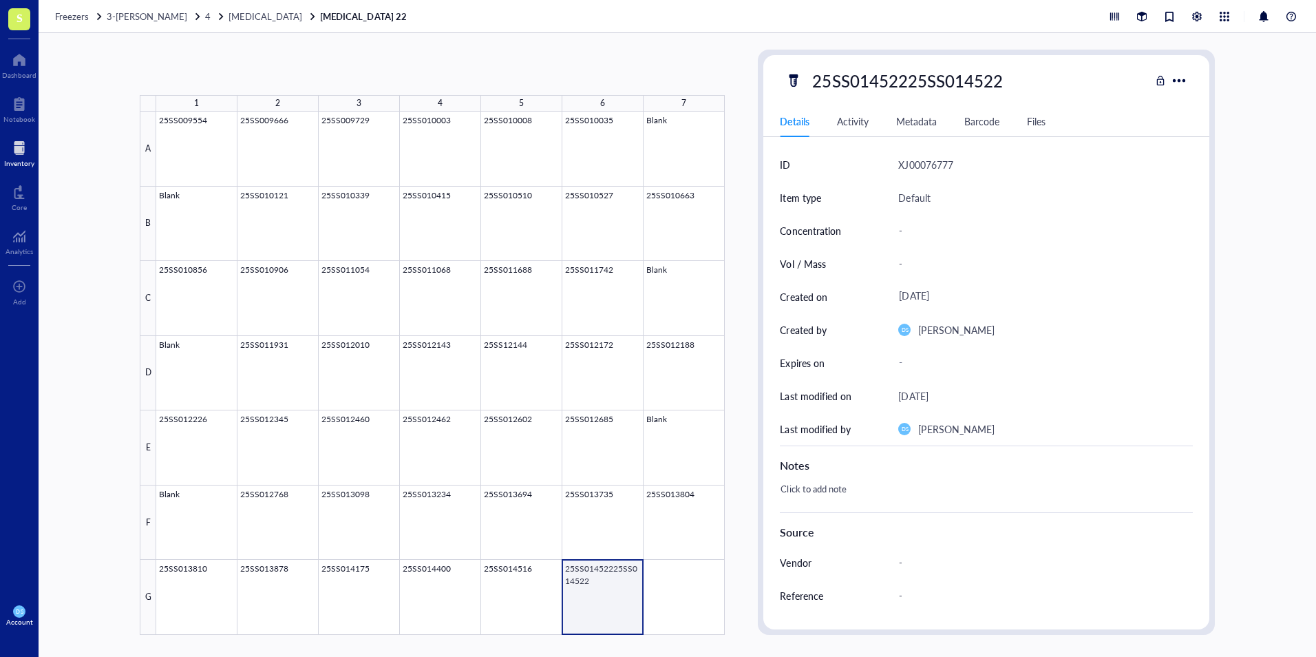
click at [598, 579] on div at bounding box center [440, 373] width 569 height 523
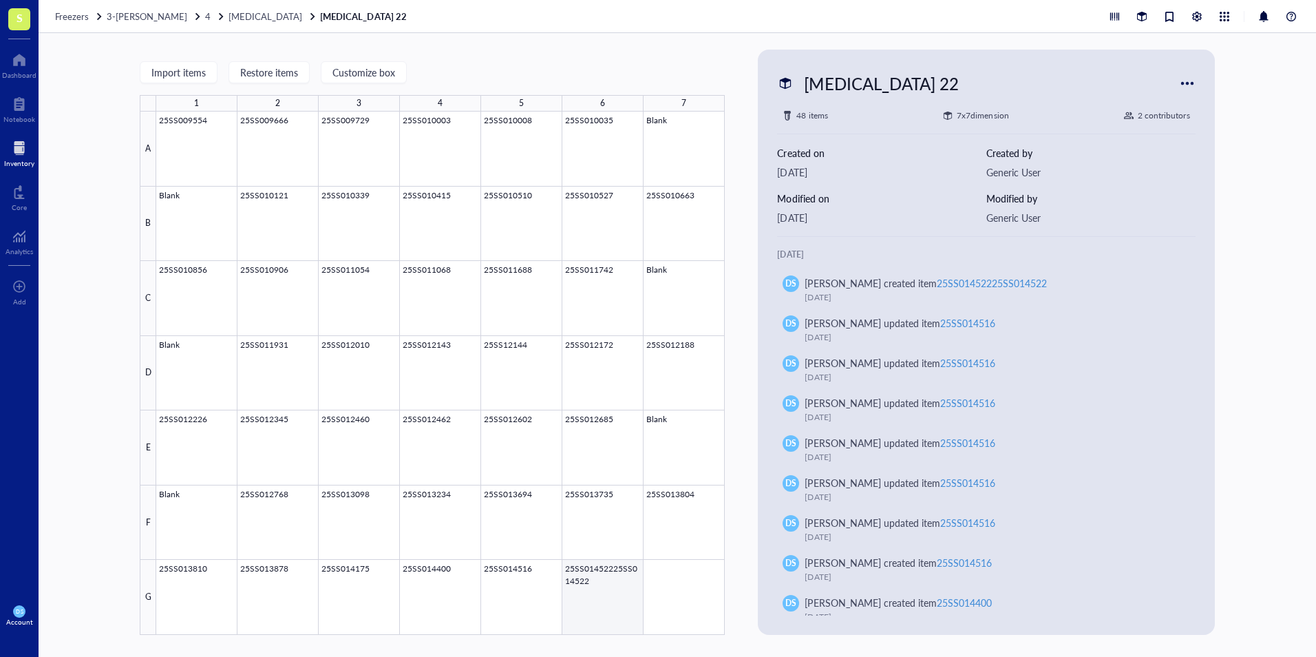
click at [584, 578] on div at bounding box center [440, 373] width 569 height 523
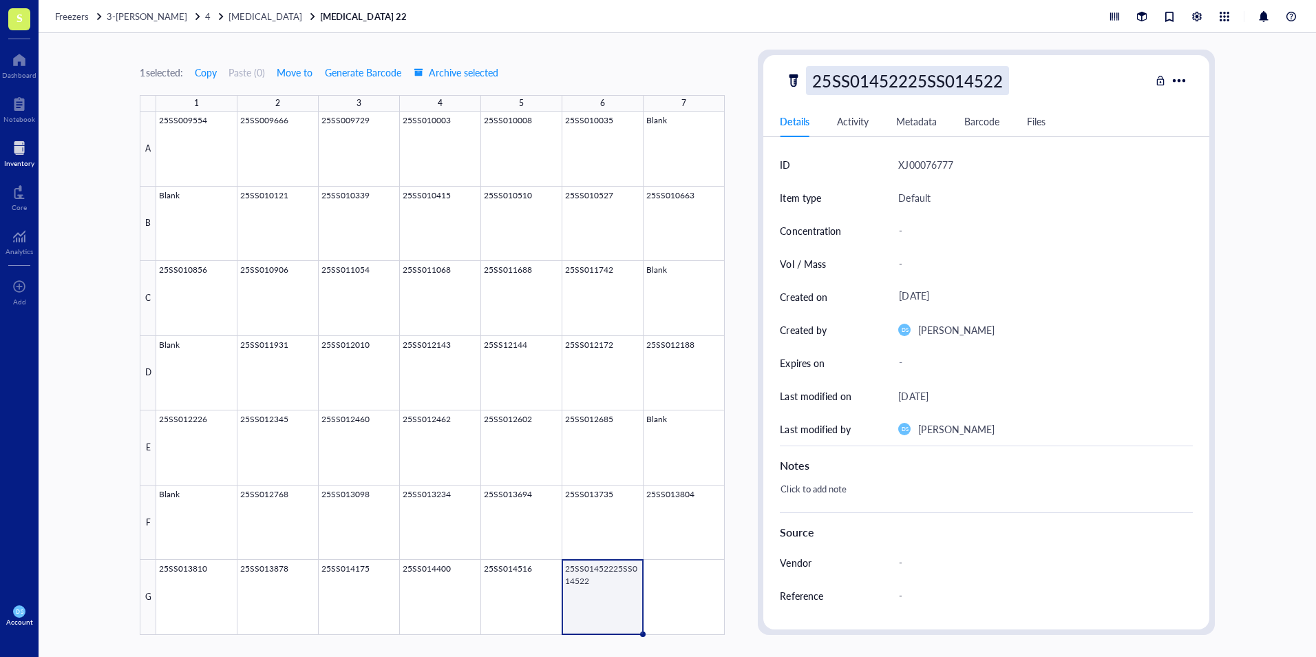
click at [993, 81] on div "25SS01452225SS014522" at bounding box center [907, 80] width 202 height 29
drag, startPoint x: 1007, startPoint y: 84, endPoint x: 911, endPoint y: 84, distance: 95.7
click at [911, 84] on input "25SS01452225SS014522" at bounding box center [913, 81] width 212 height 28
type input "25SS014522"
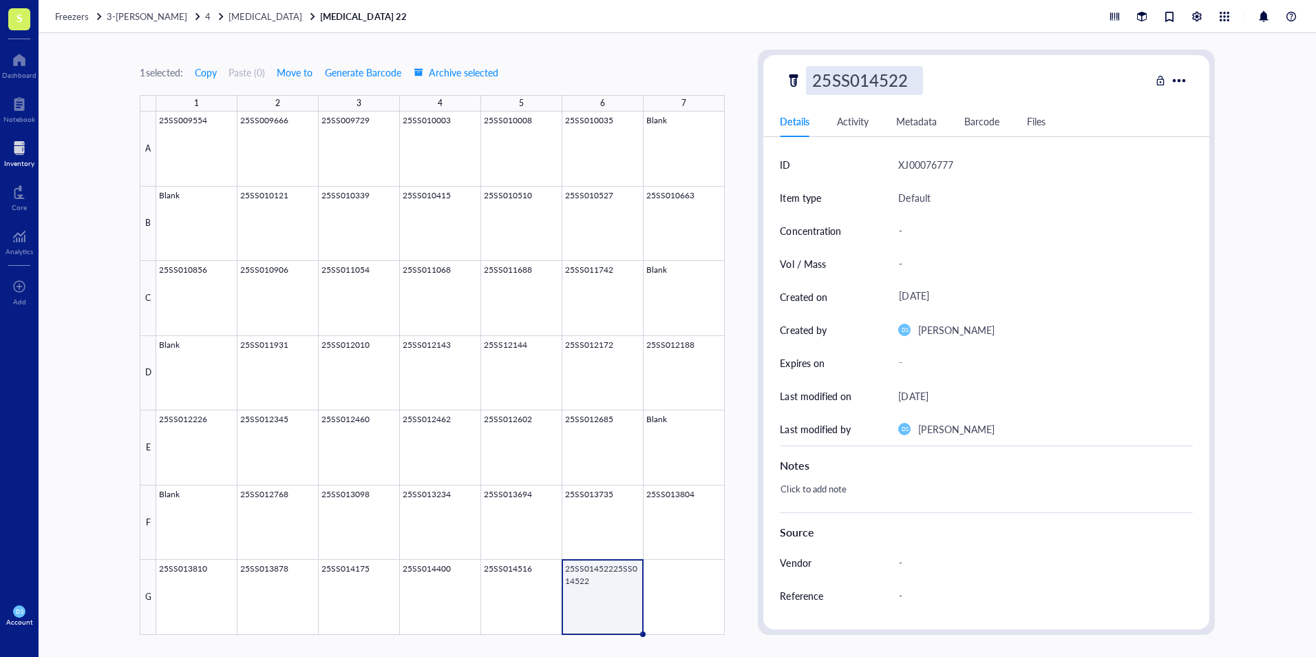
click at [976, 72] on div "25SS014522" at bounding box center [968, 80] width 364 height 29
click at [690, 589] on div at bounding box center [440, 373] width 569 height 523
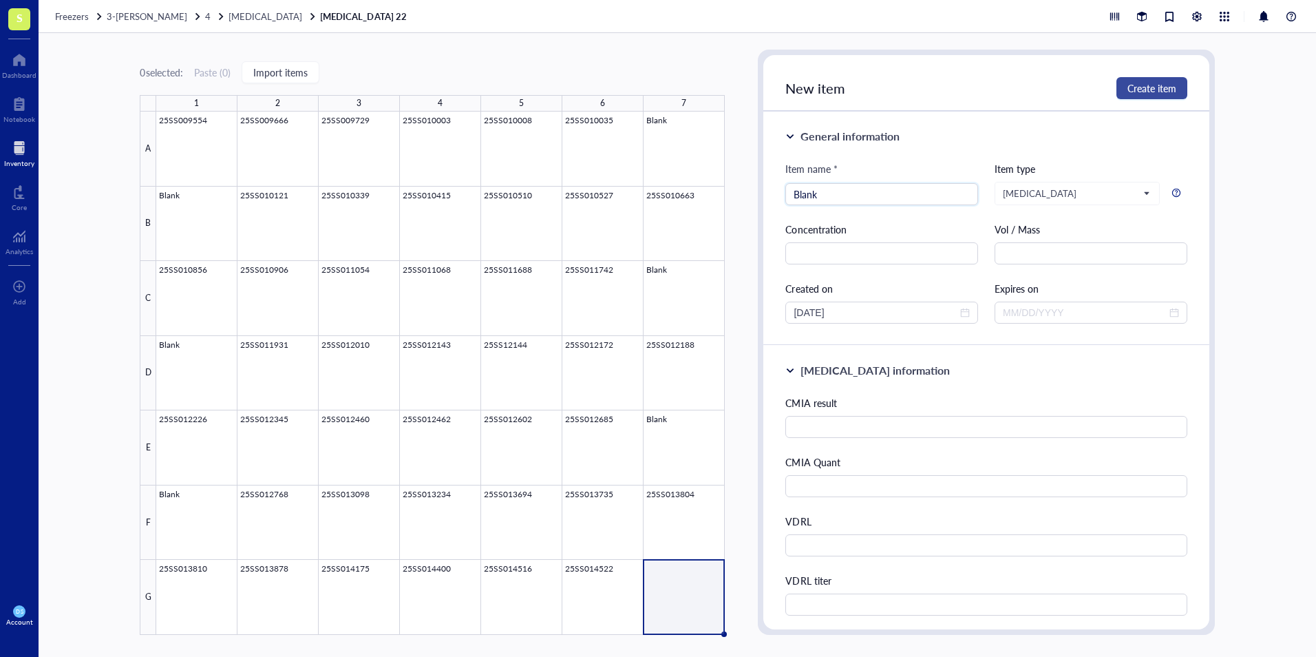
type input "Blank"
click at [1181, 84] on button "Create item" at bounding box center [1152, 88] width 71 height 22
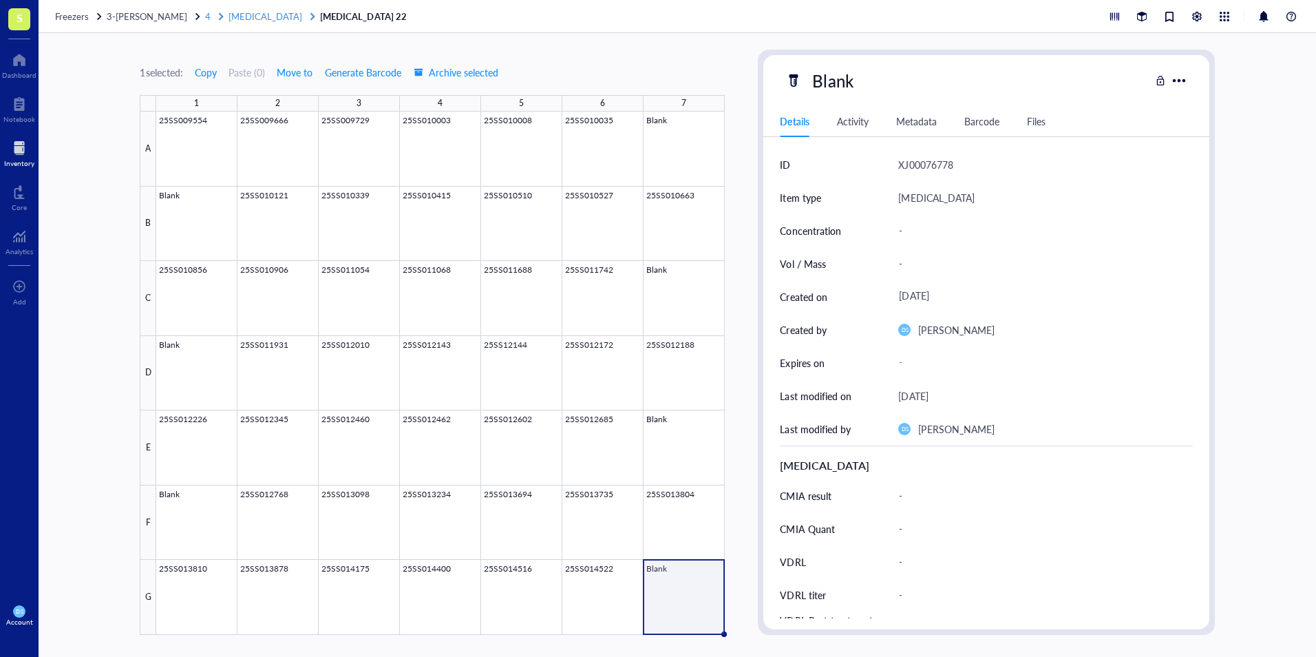
click at [229, 19] on span "Syphilis" at bounding box center [266, 16] width 74 height 13
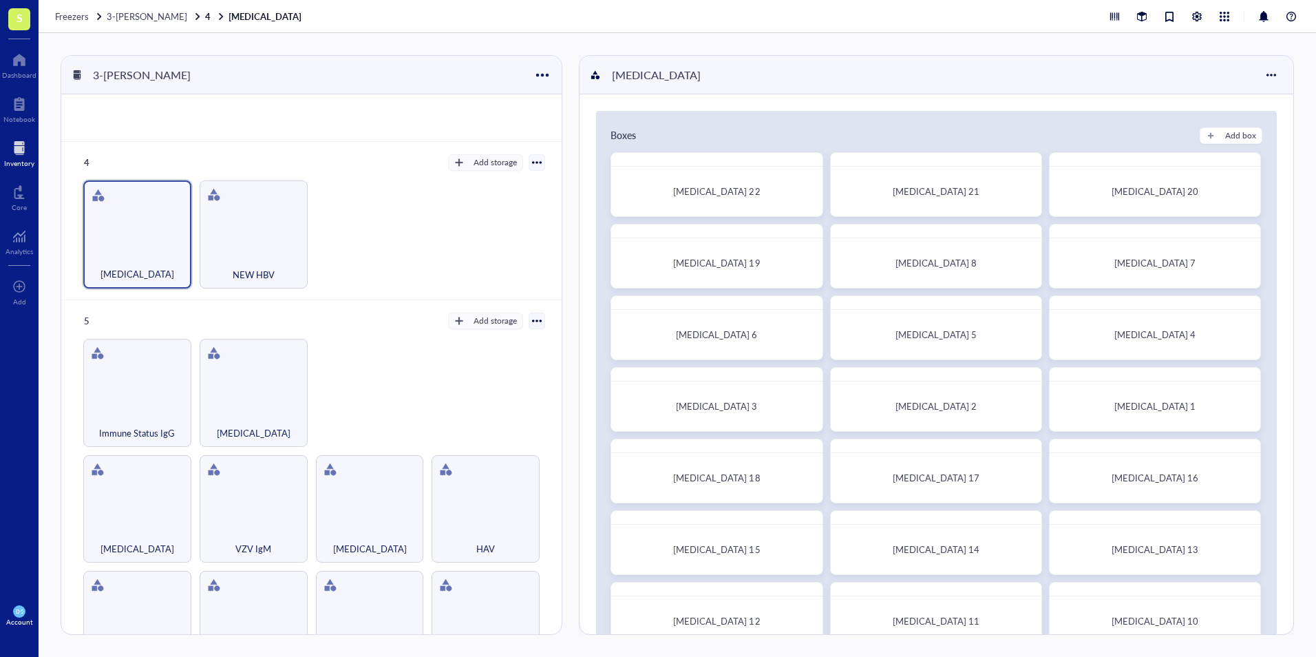
scroll to position [413, 0]
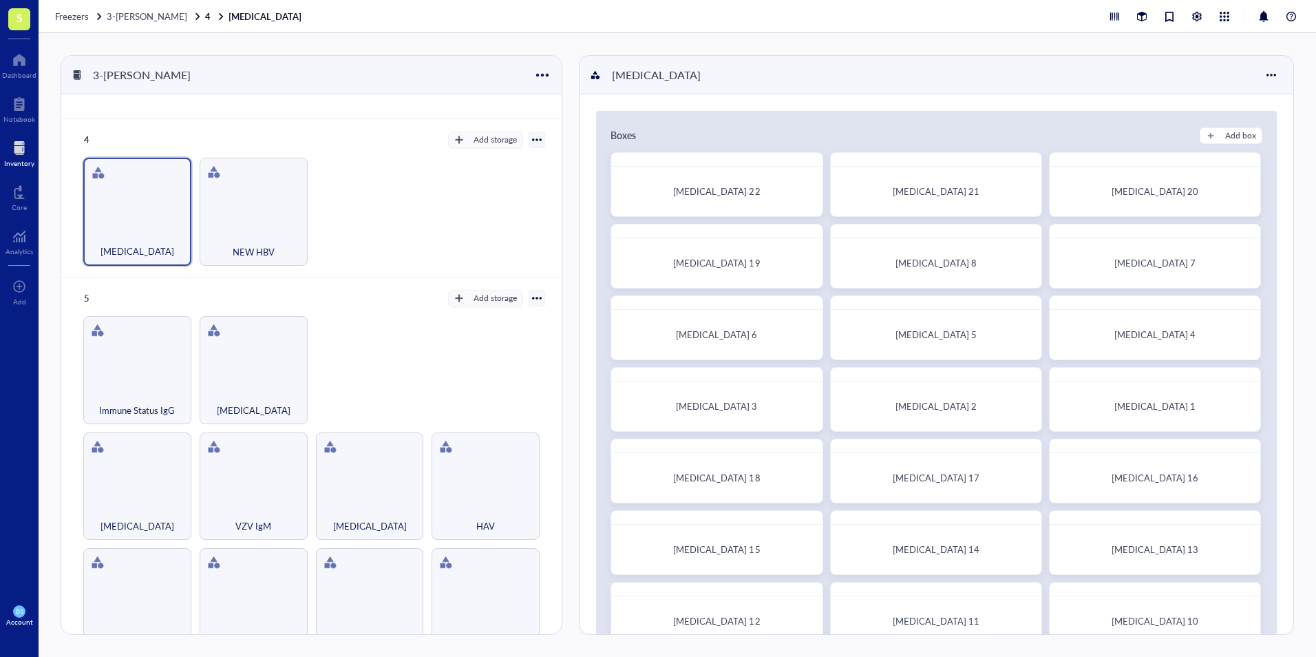
click at [1200, 125] on div "Boxes Add box Syphilis 22 Syphilis 21 Syphilis 20 Syphilis 19 Syphilis 8 Syphil…" at bounding box center [936, 423] width 681 height 625
click at [1214, 136] on button "Add box" at bounding box center [1231, 135] width 63 height 17
radio input "false"
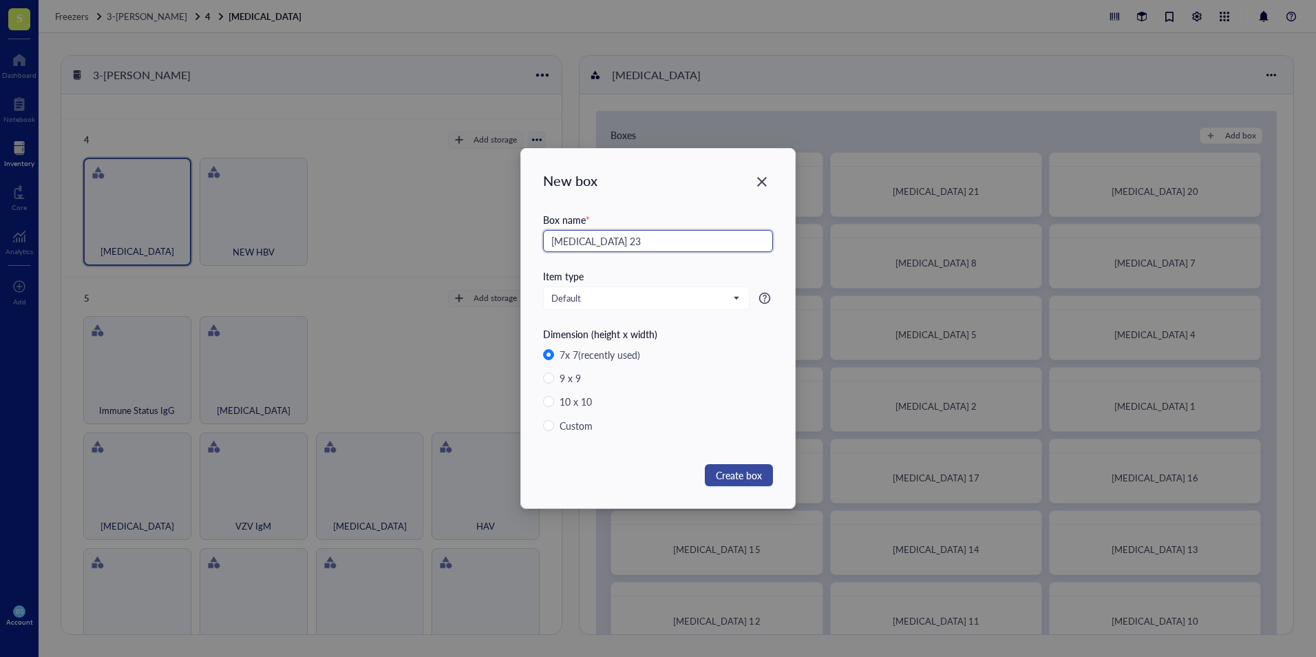
type input "Syphilis 23"
click at [737, 477] on span "Create box" at bounding box center [739, 474] width 46 height 15
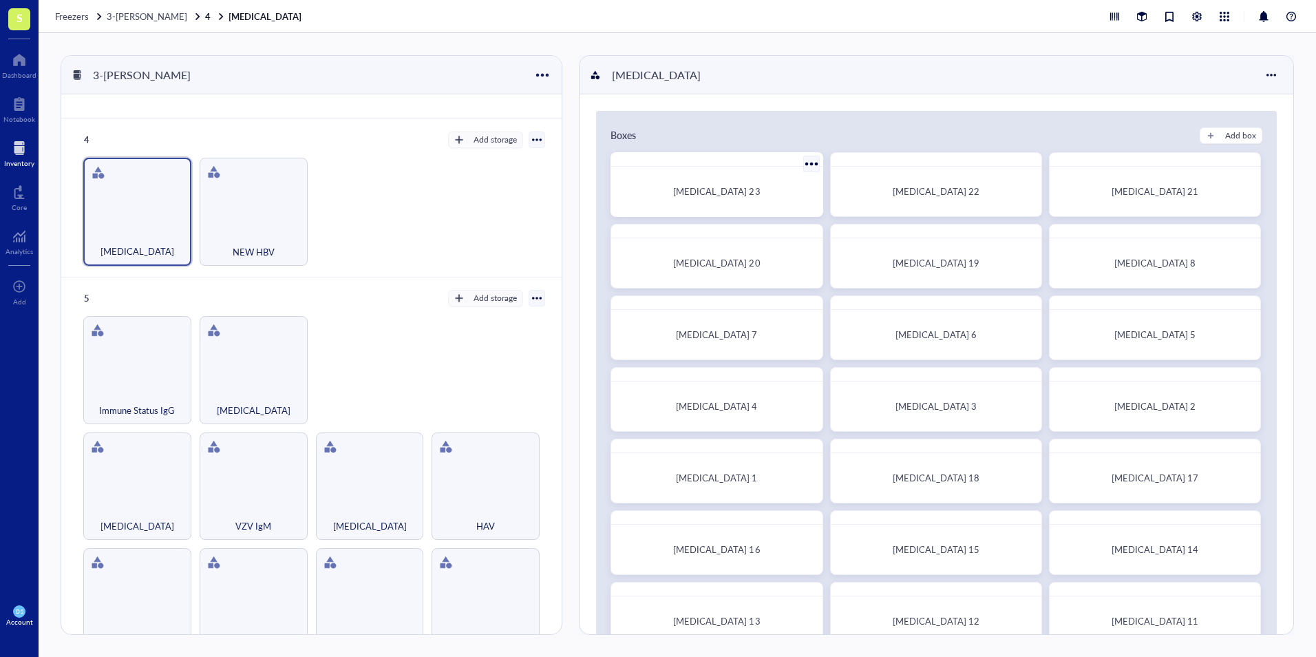
click at [730, 189] on span "Syphilis 23" at bounding box center [716, 191] width 87 height 13
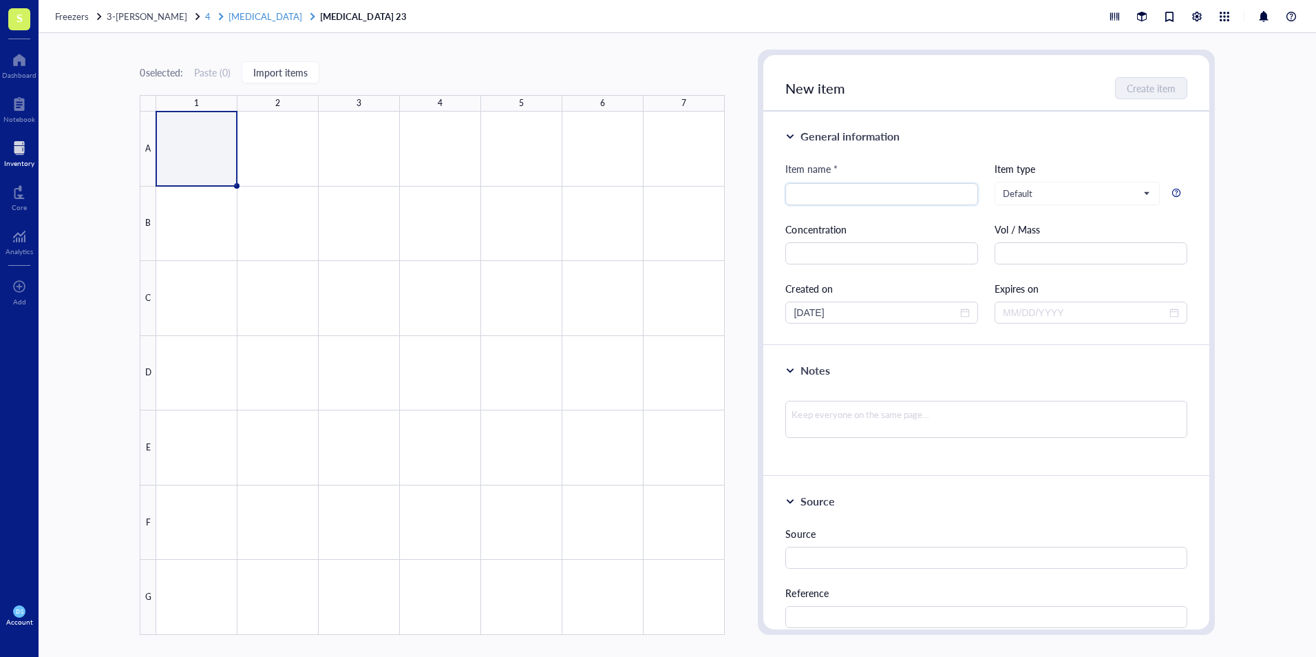
click at [229, 18] on span "Syphilis" at bounding box center [266, 16] width 74 height 13
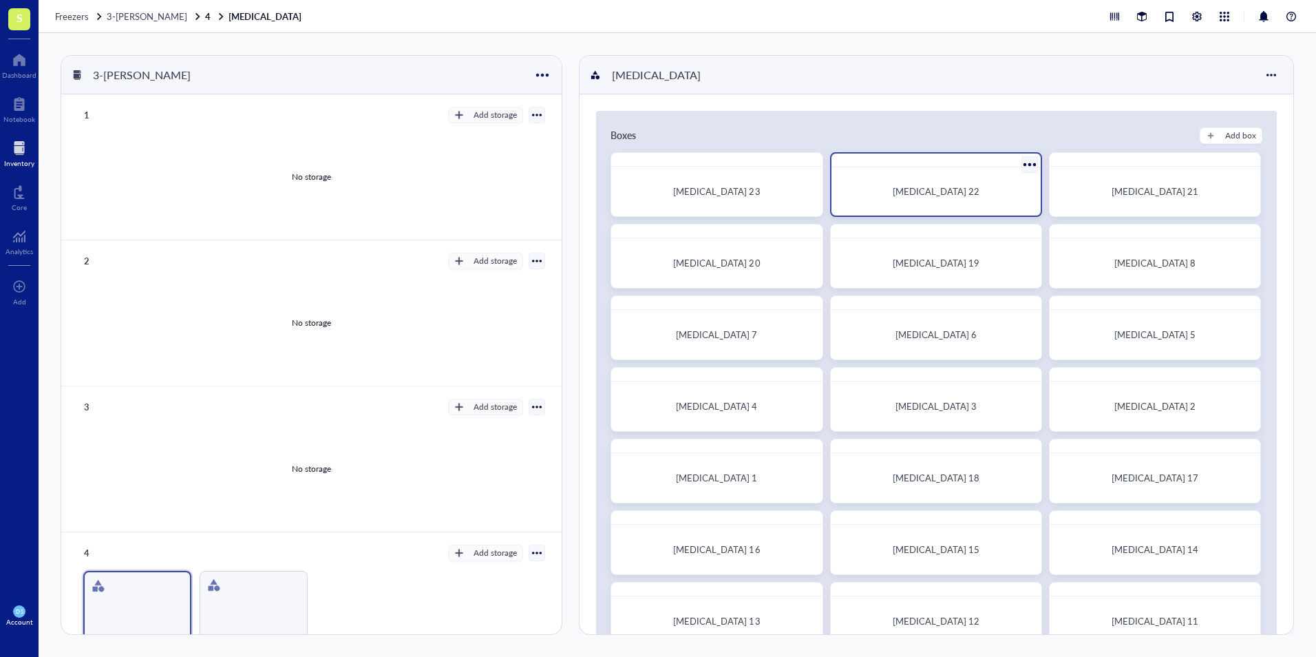
click at [909, 197] on div "Syphilis 22" at bounding box center [936, 192] width 187 height 14
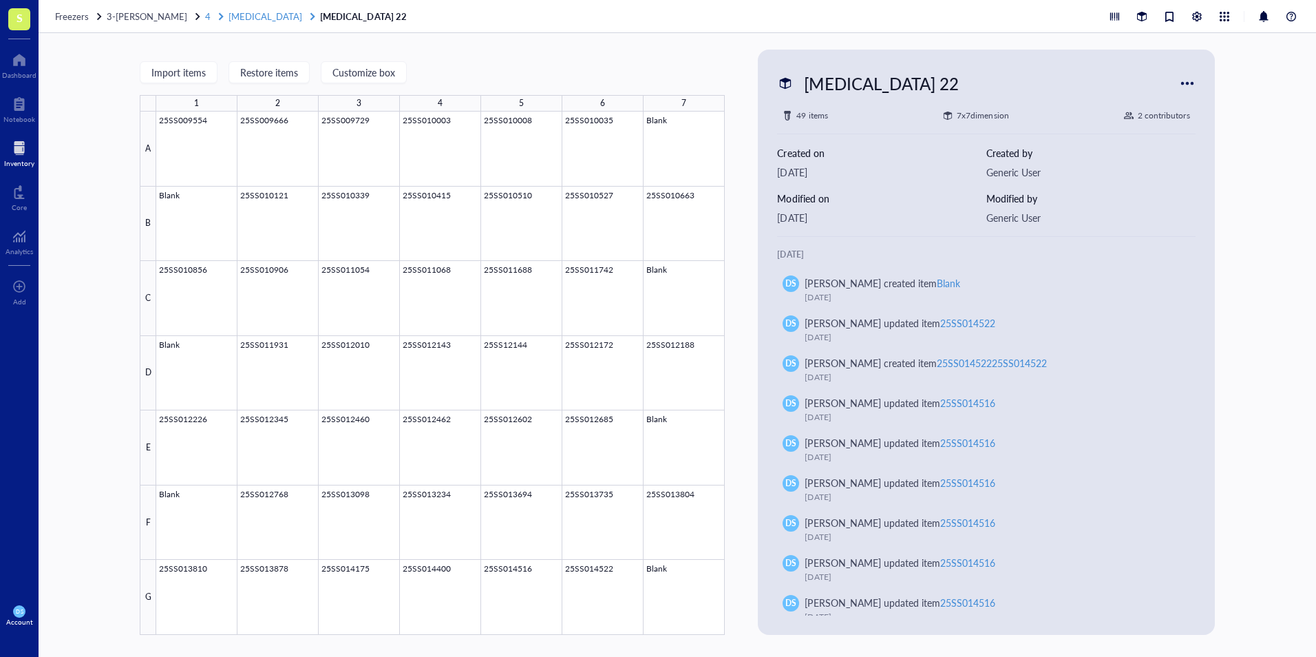
click at [229, 15] on span "Syphilis" at bounding box center [266, 16] width 74 height 13
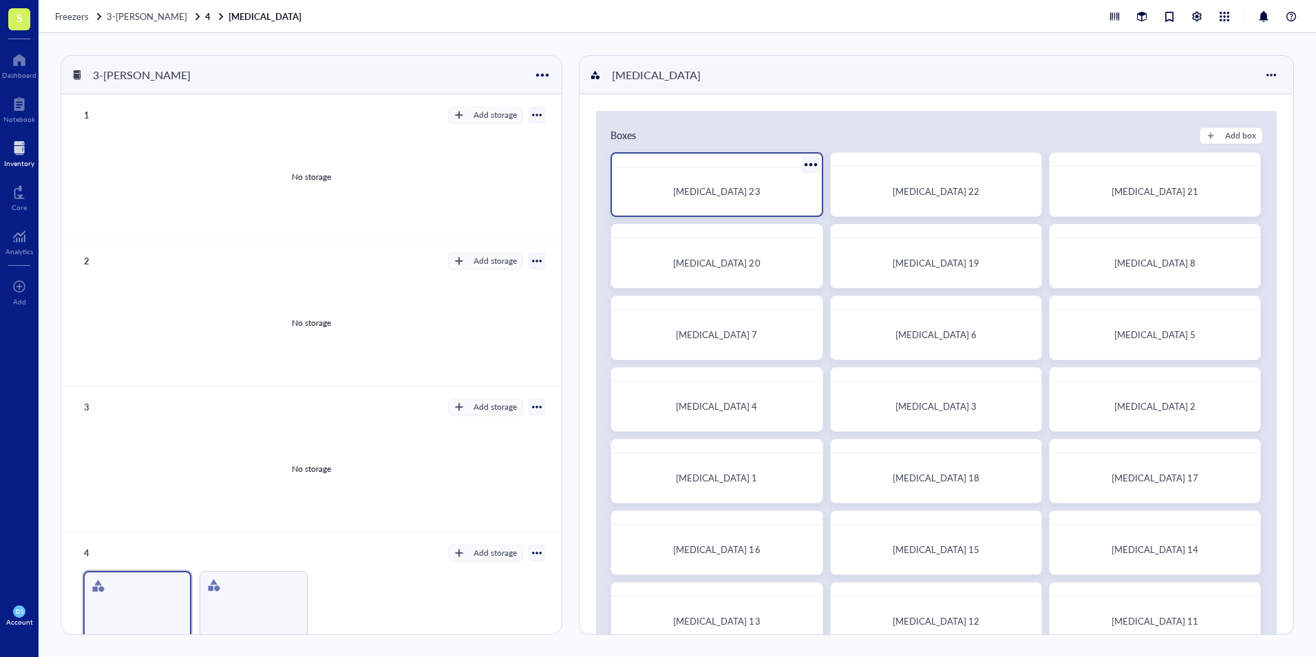
click at [790, 187] on div "Syphilis 23" at bounding box center [716, 192] width 187 height 14
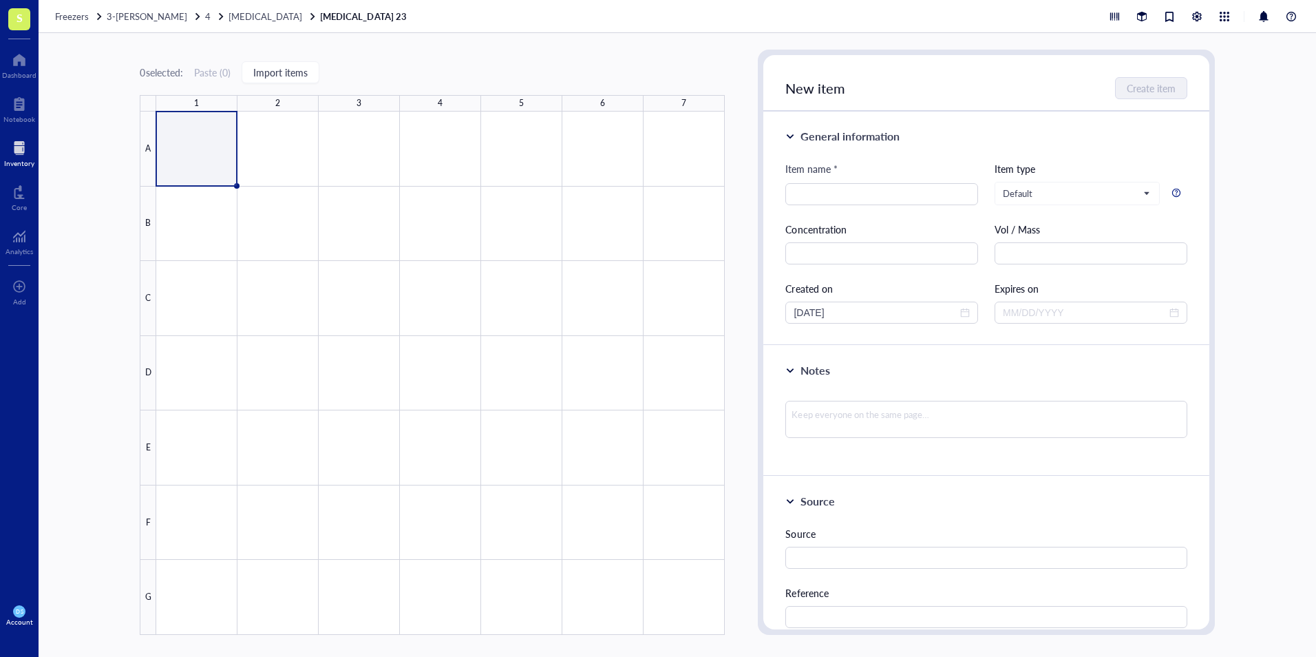
click at [19, 153] on div at bounding box center [19, 148] width 30 height 22
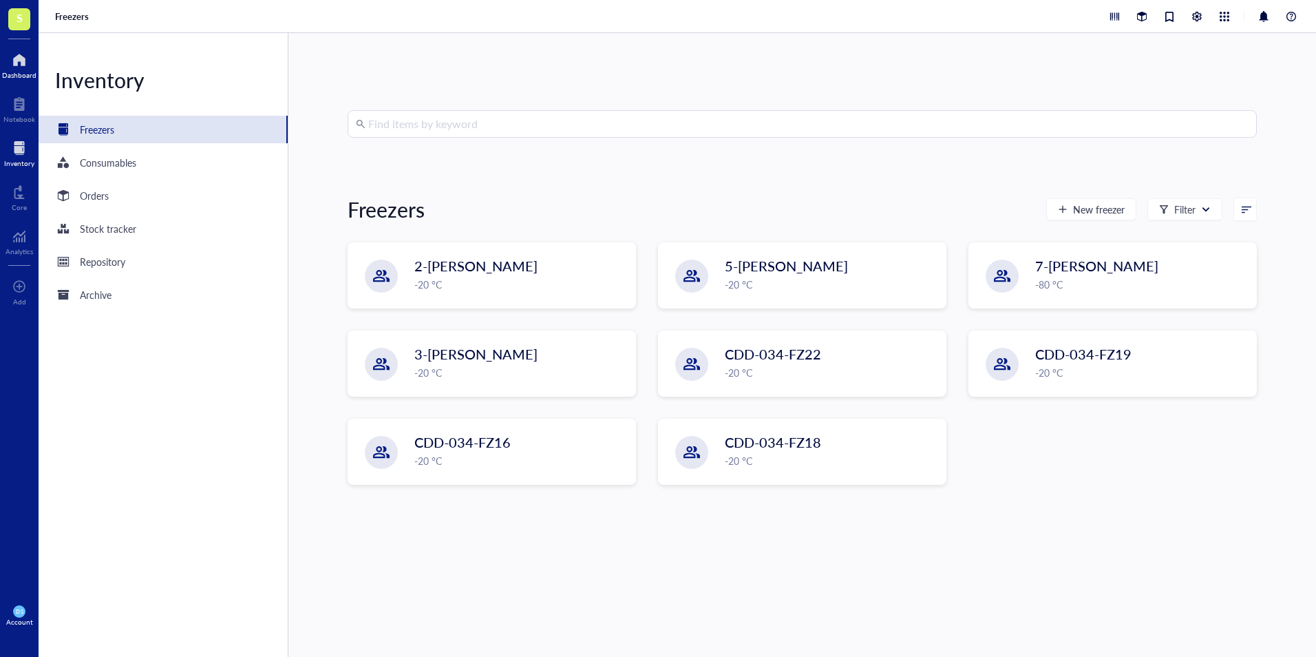
click at [14, 63] on div at bounding box center [19, 60] width 34 height 22
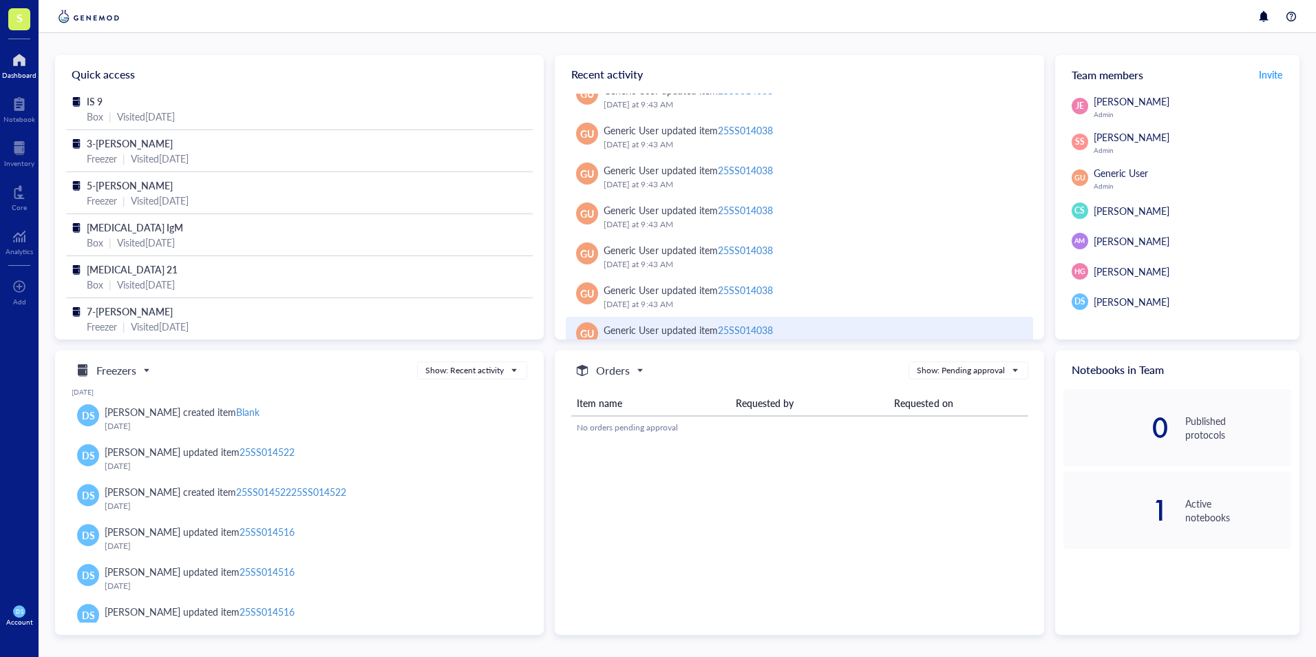
scroll to position [942, 0]
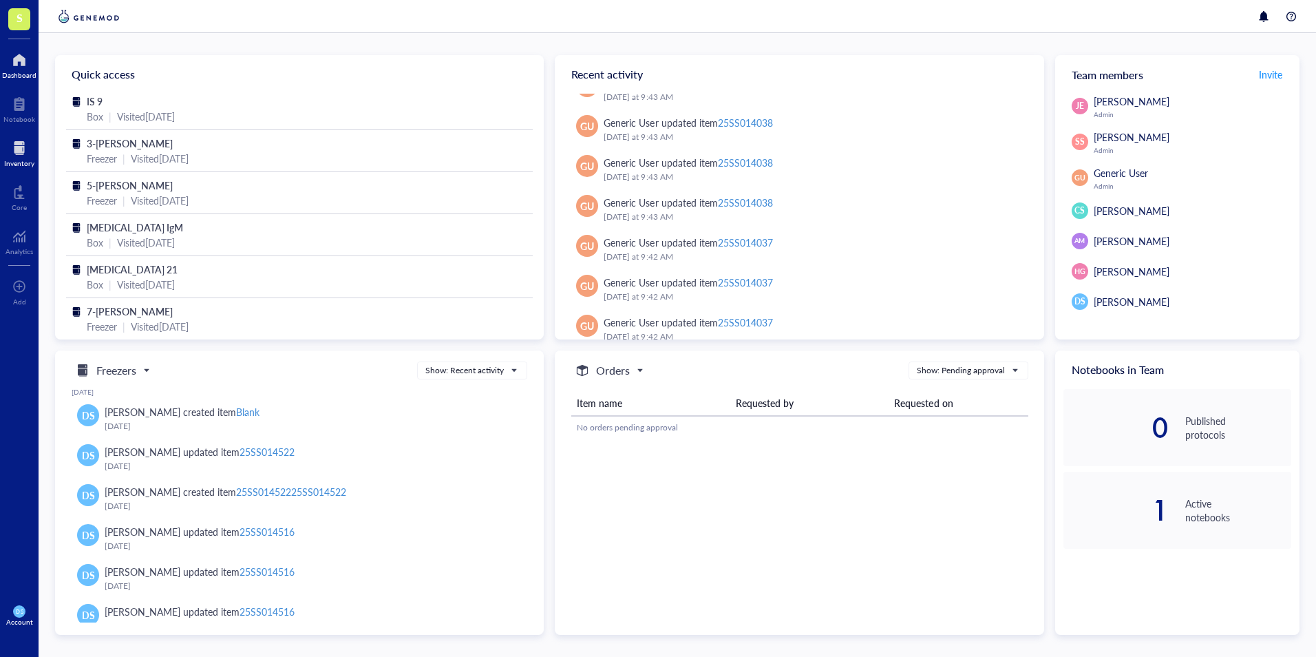
click at [16, 157] on div at bounding box center [19, 148] width 30 height 22
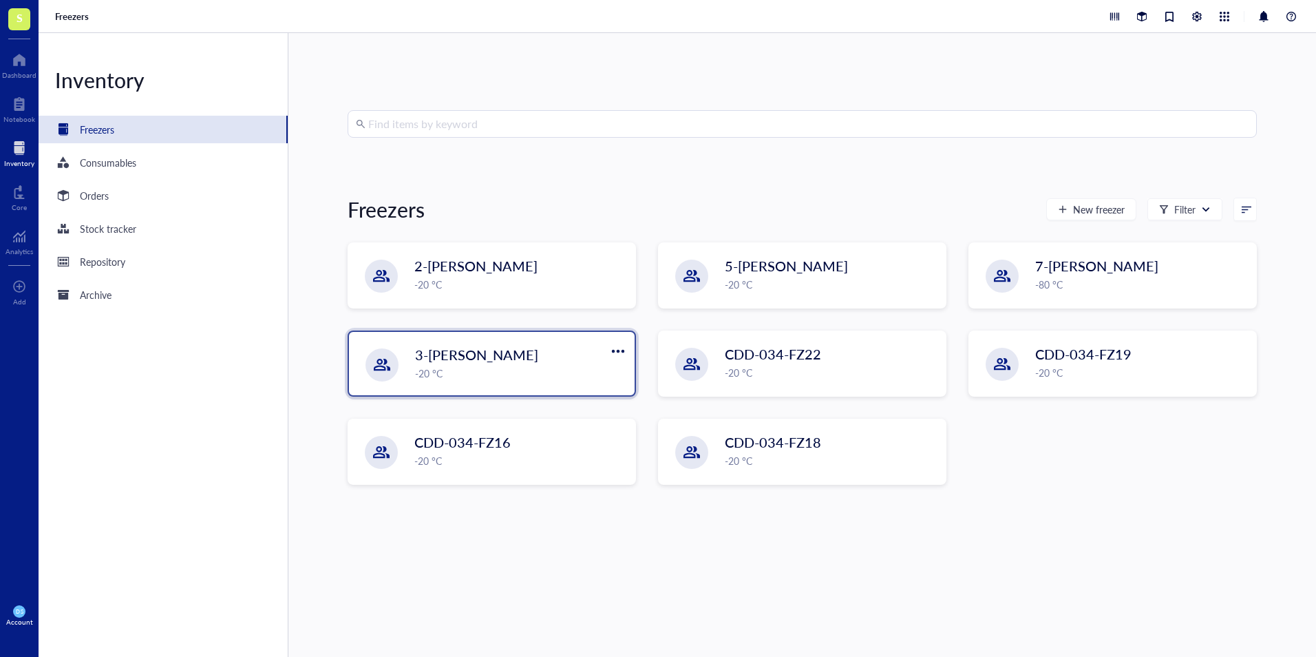
click at [519, 362] on div "3-Chillie Nelson" at bounding box center [506, 354] width 182 height 19
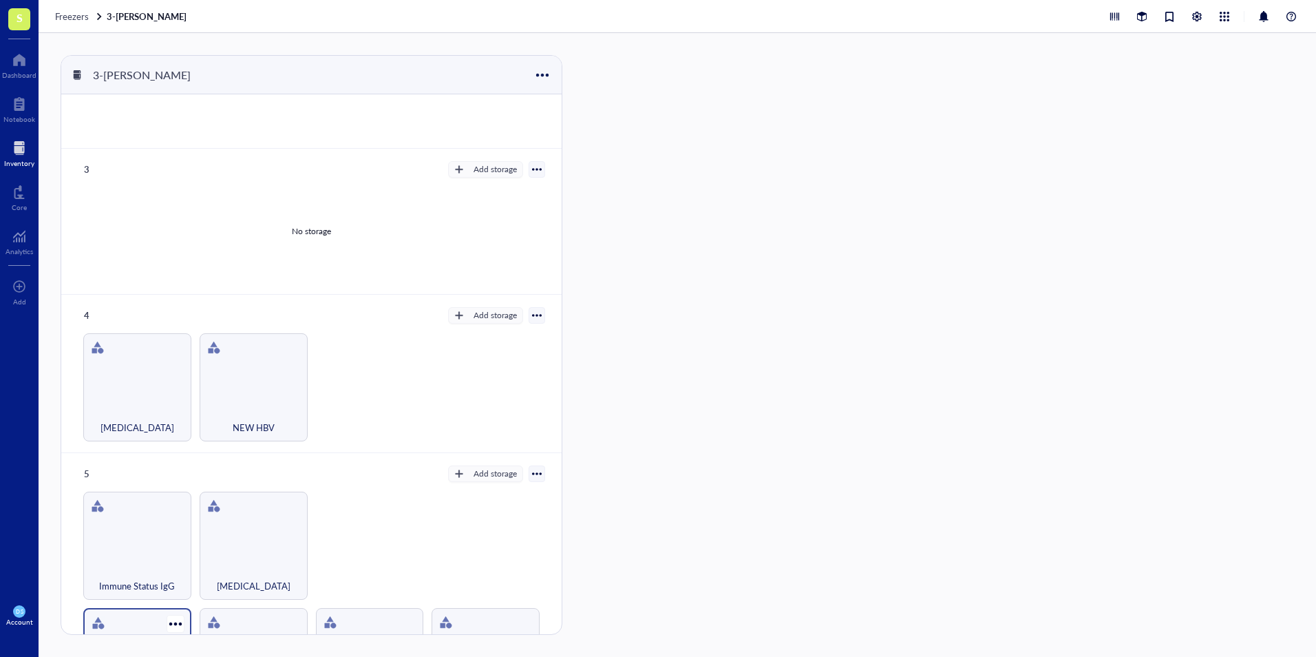
scroll to position [430, 0]
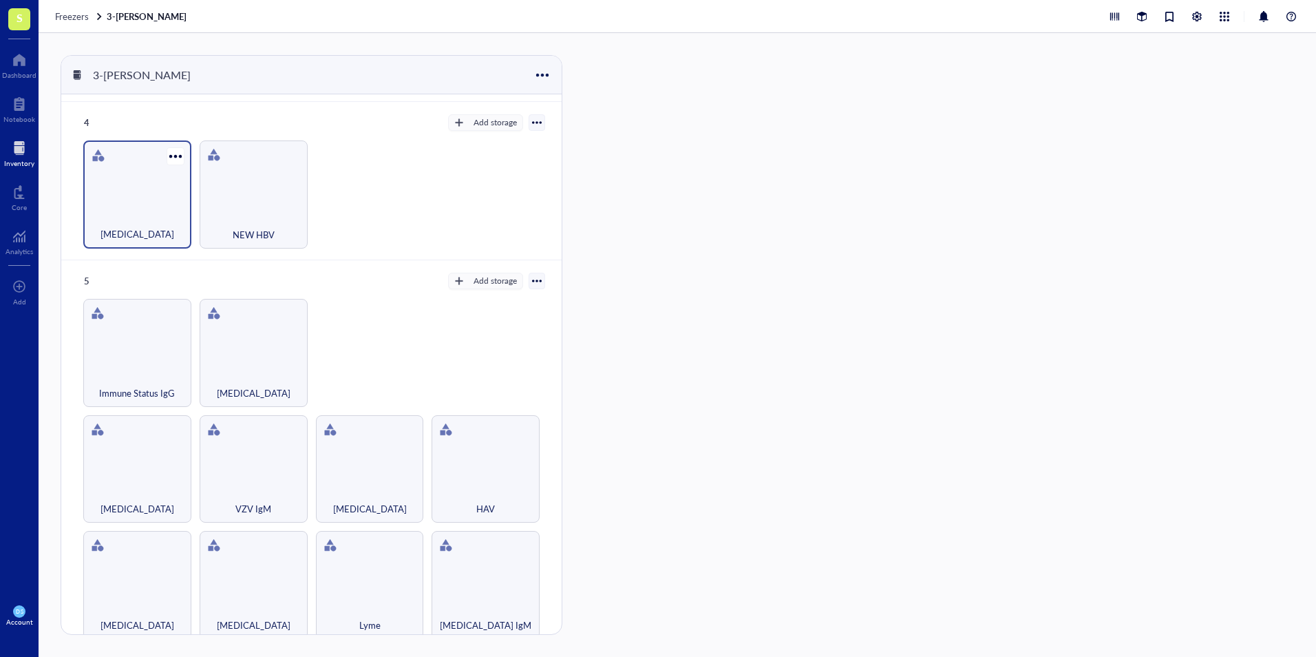
click at [138, 196] on div "Syphilis" at bounding box center [137, 194] width 108 height 108
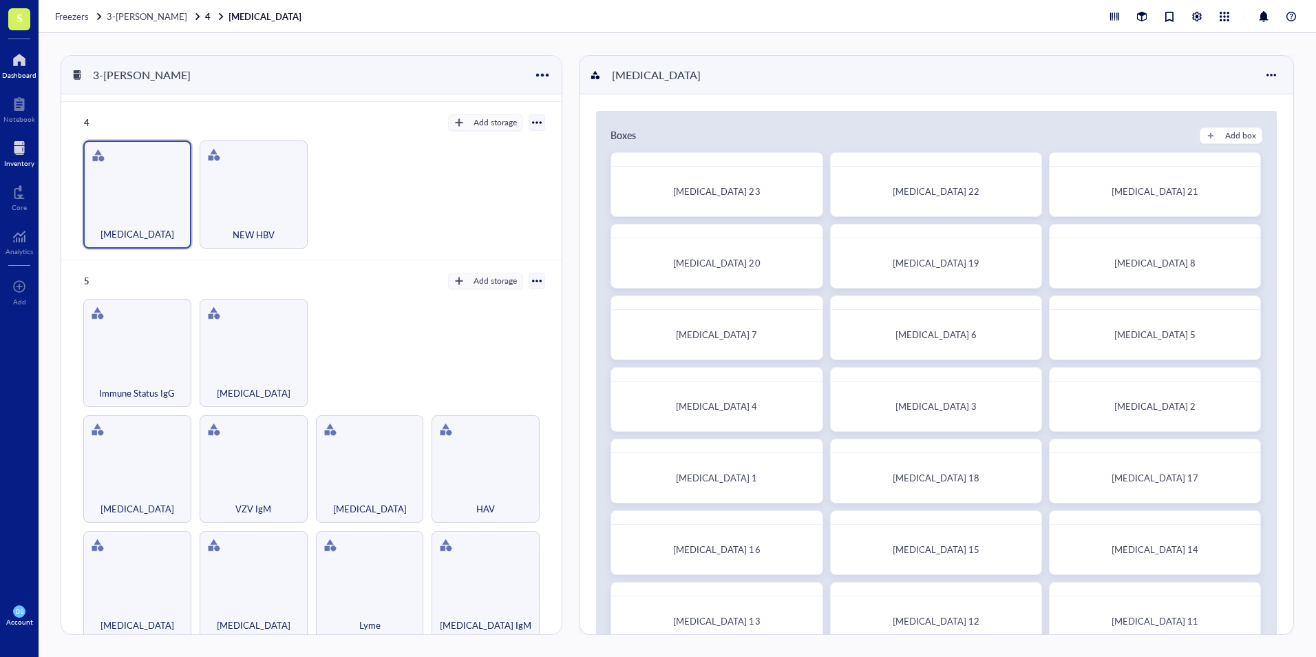
click at [19, 66] on div at bounding box center [19, 60] width 34 height 22
